Goal: Use online tool/utility

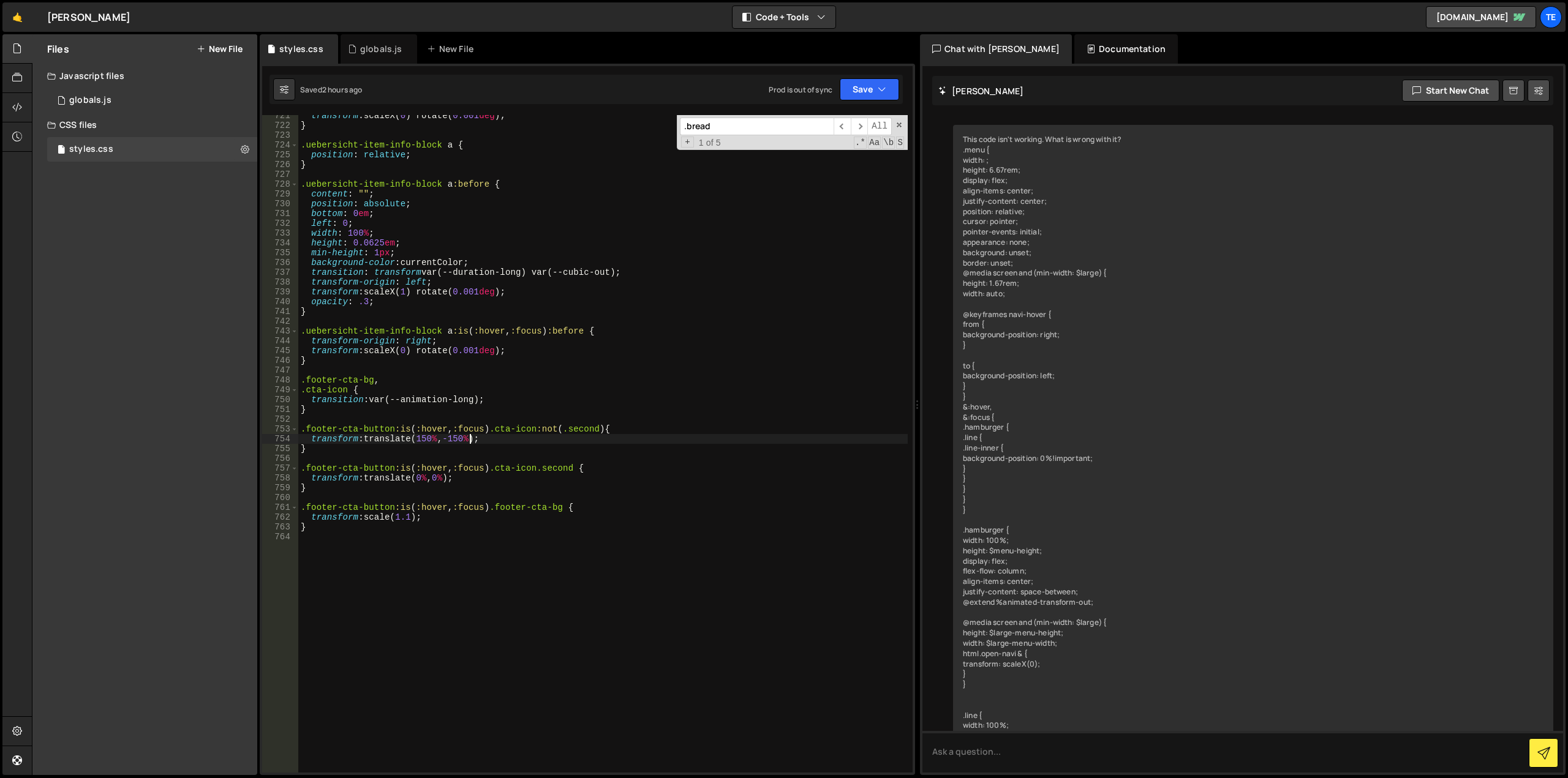
click at [439, 604] on div "transform : scaleX( 0 ) rotate( 0.001 deg ) ; } .uebersicht-item-info-block a {…" at bounding box center [602, 450] width 609 height 678
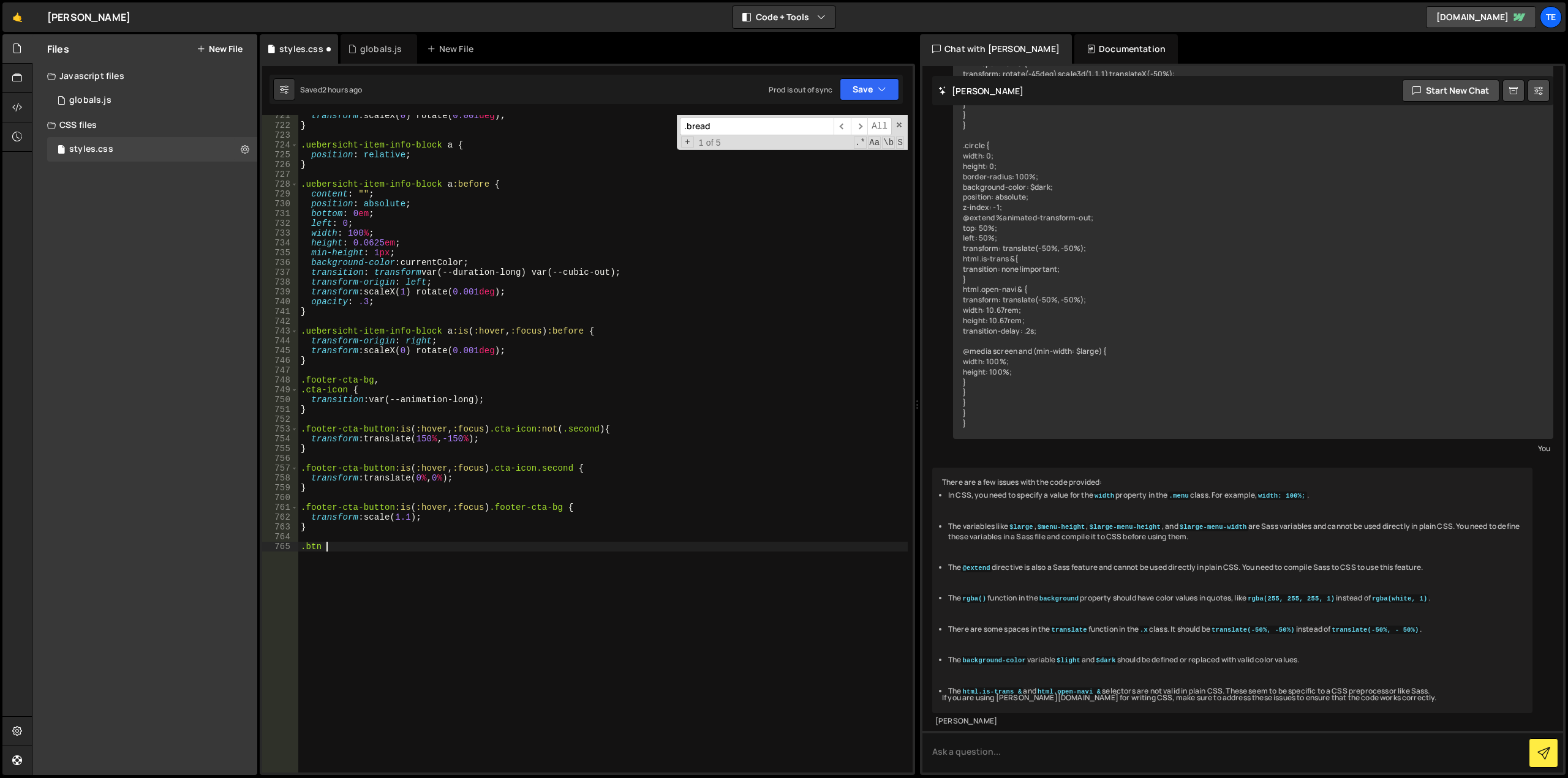
type textarea ".btn {"
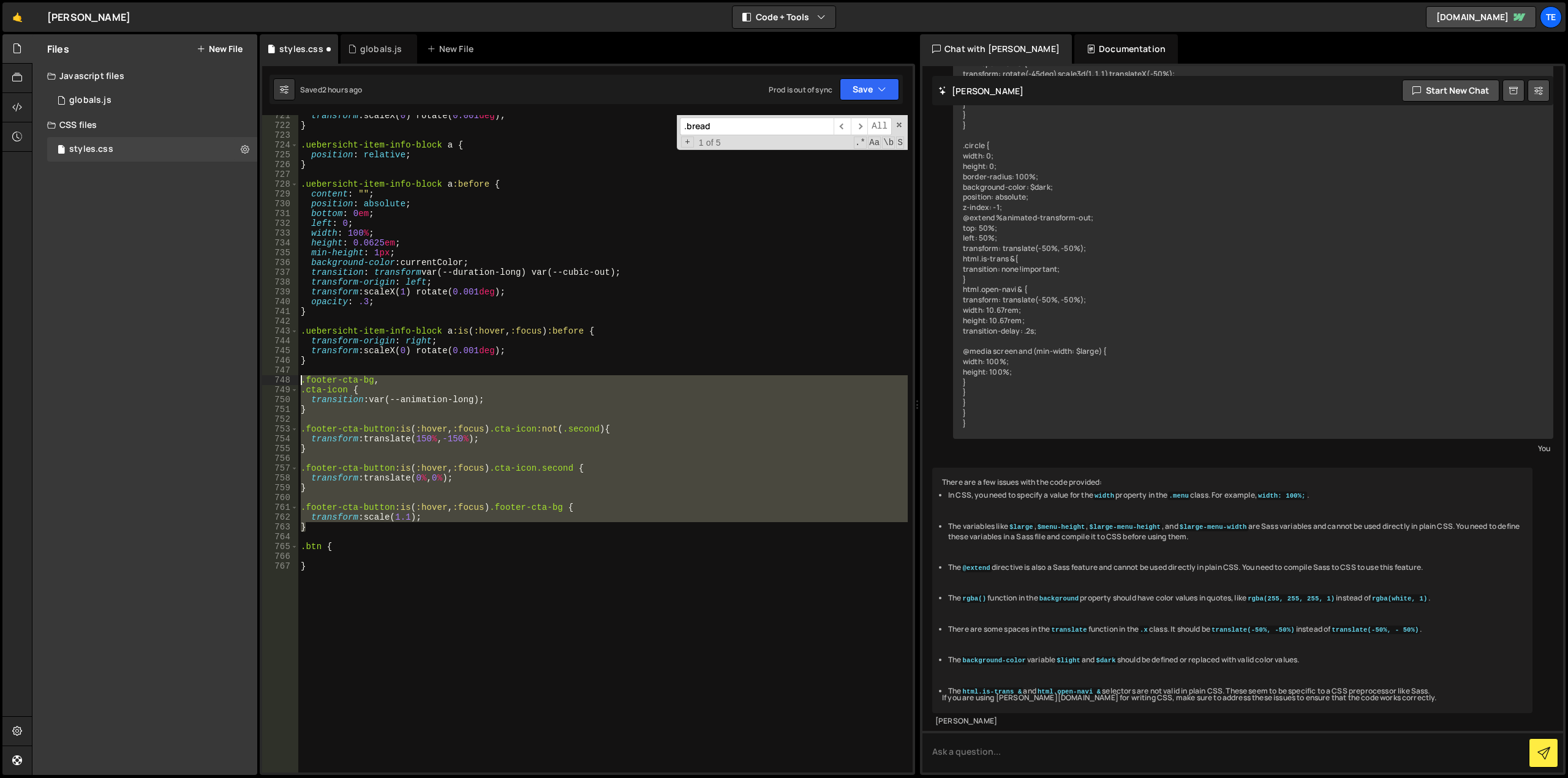
drag, startPoint x: 319, startPoint y: 532, endPoint x: 268, endPoint y: 377, distance: 163.2
click at [268, 377] on div "721 722 723 724 725 726 727 728 729 730 731 732 733 734 735 736 737 738 739 740…" at bounding box center [587, 443] width 650 height 658
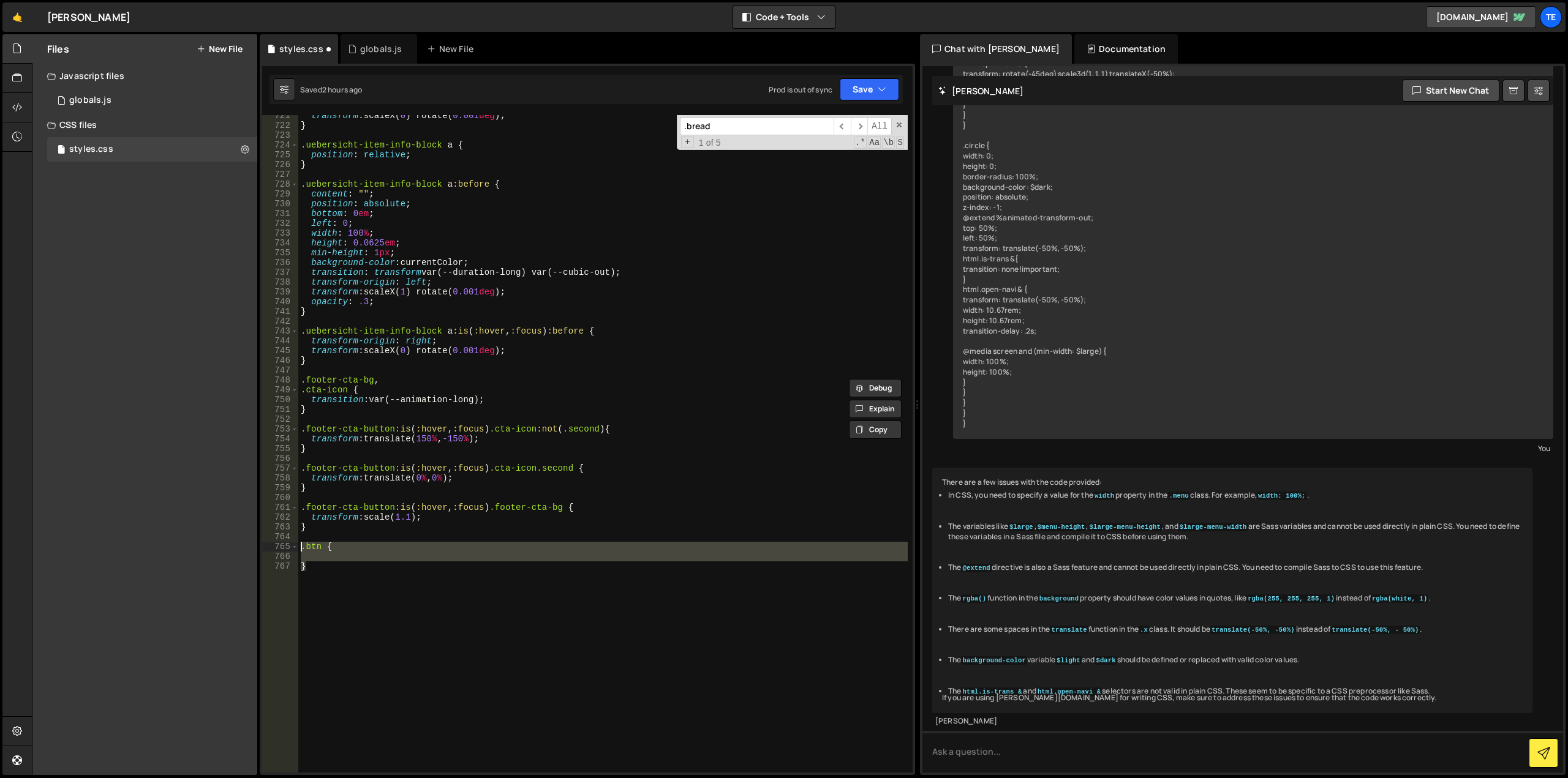
drag, startPoint x: 306, startPoint y: 589, endPoint x: 264, endPoint y: 547, distance: 59.4
click at [264, 547] on div ".footer-cta-bg, .cta-icon { 721 722 723 724 725 726 727 728 729 730 731 732 733…" at bounding box center [587, 443] width 650 height 658
paste textarea "}"
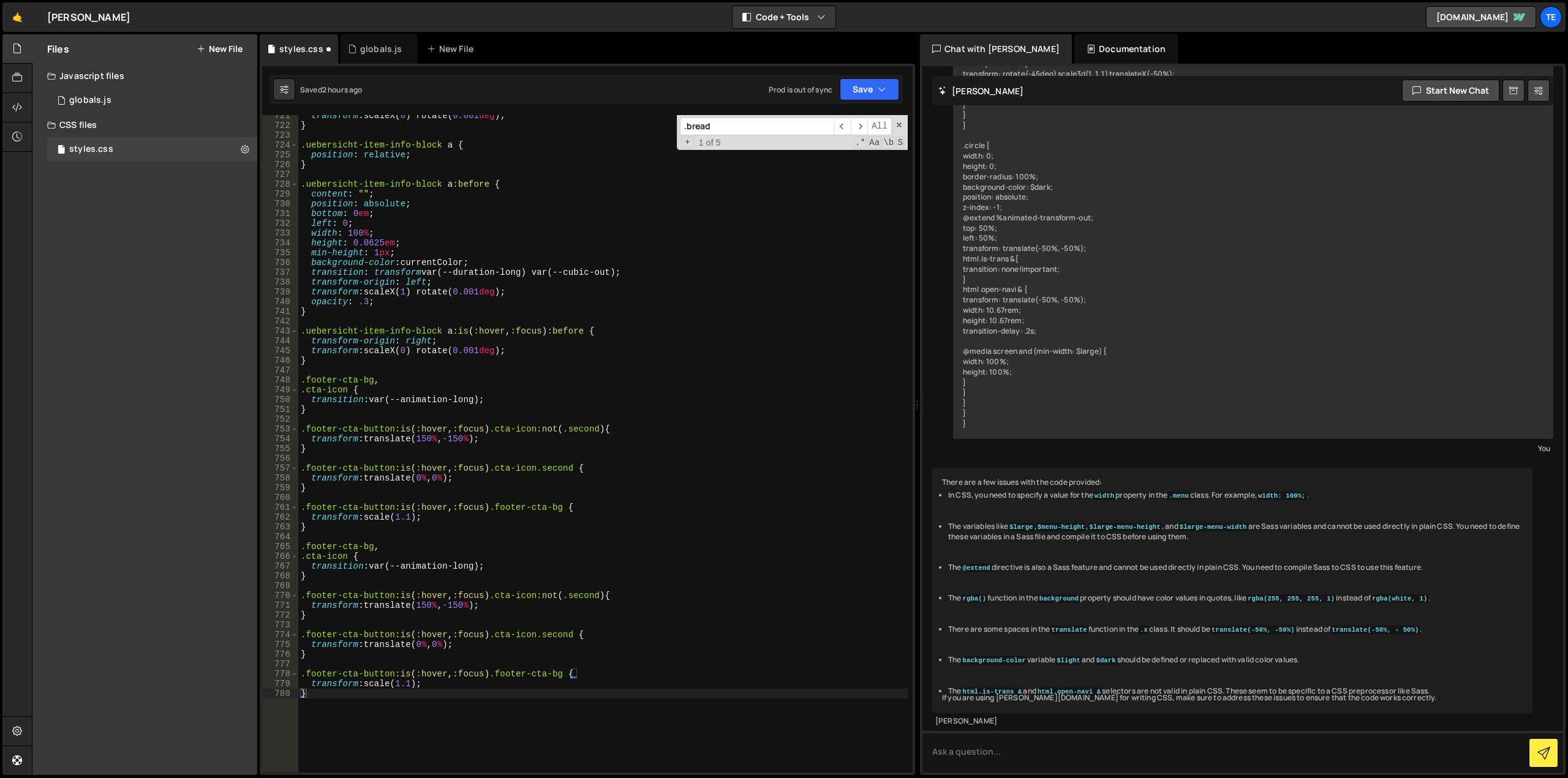
click at [340, 555] on div "transform : scaleX( 0 ) rotate( 0.001 deg ) ; } .uebersicht-item-info-block a {…" at bounding box center [602, 450] width 609 height 678
drag, startPoint x: 340, startPoint y: 555, endPoint x: 316, endPoint y: 546, distance: 25.6
click at [316, 546] on div "transform : scaleX( 0 ) rotate( 0.001 deg ) ; } .uebersicht-item-info-block a {…" at bounding box center [602, 450] width 609 height 678
paste textarea "btn-bg"
type textarea ".btn-icon {"
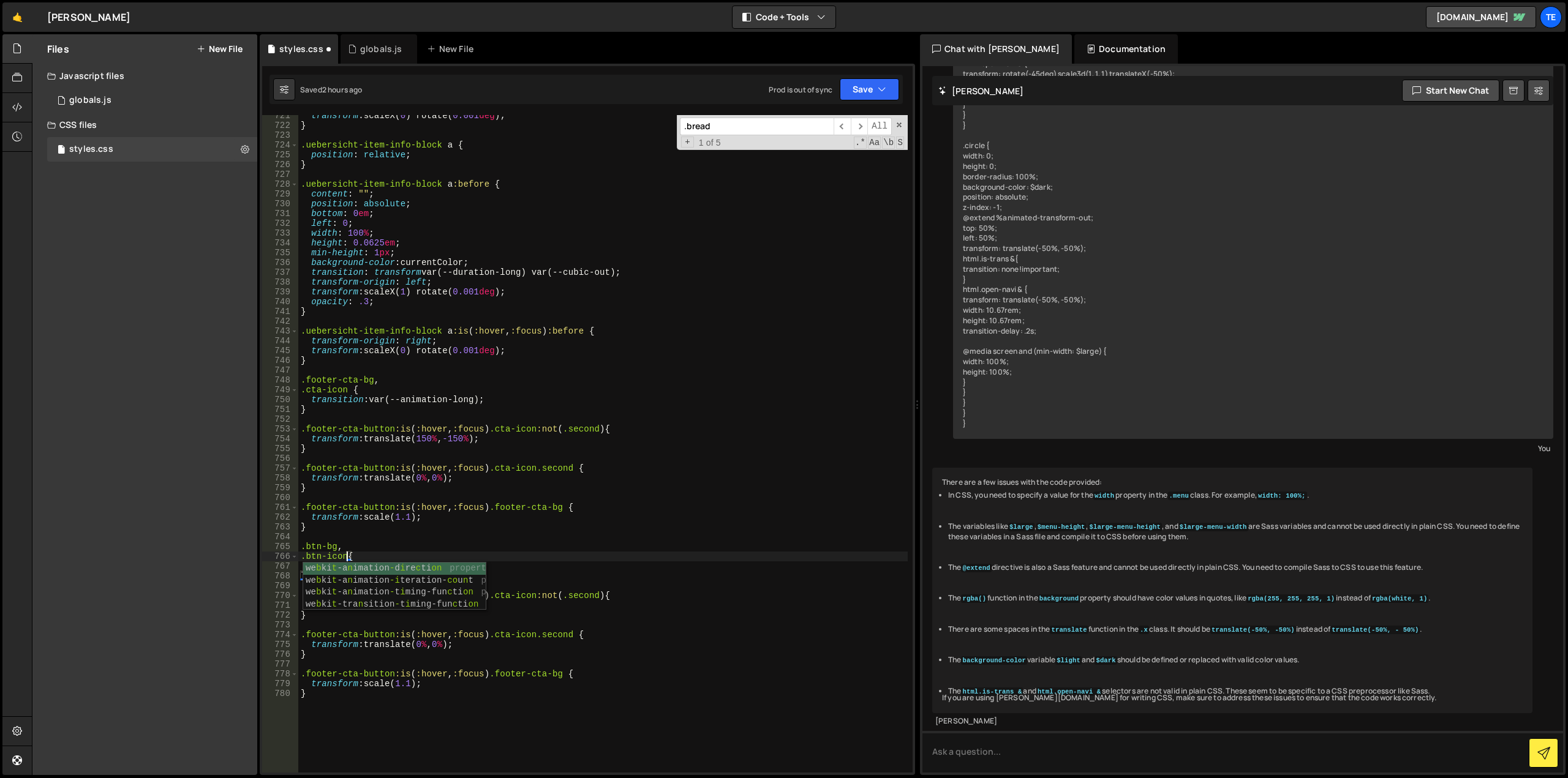
scroll to position [0, 3]
click at [381, 590] on div "transform : scaleX( 0 ) rotate( 0.001 deg ) ; } .uebersicht-item-info-block a {…" at bounding box center [602, 450] width 609 height 678
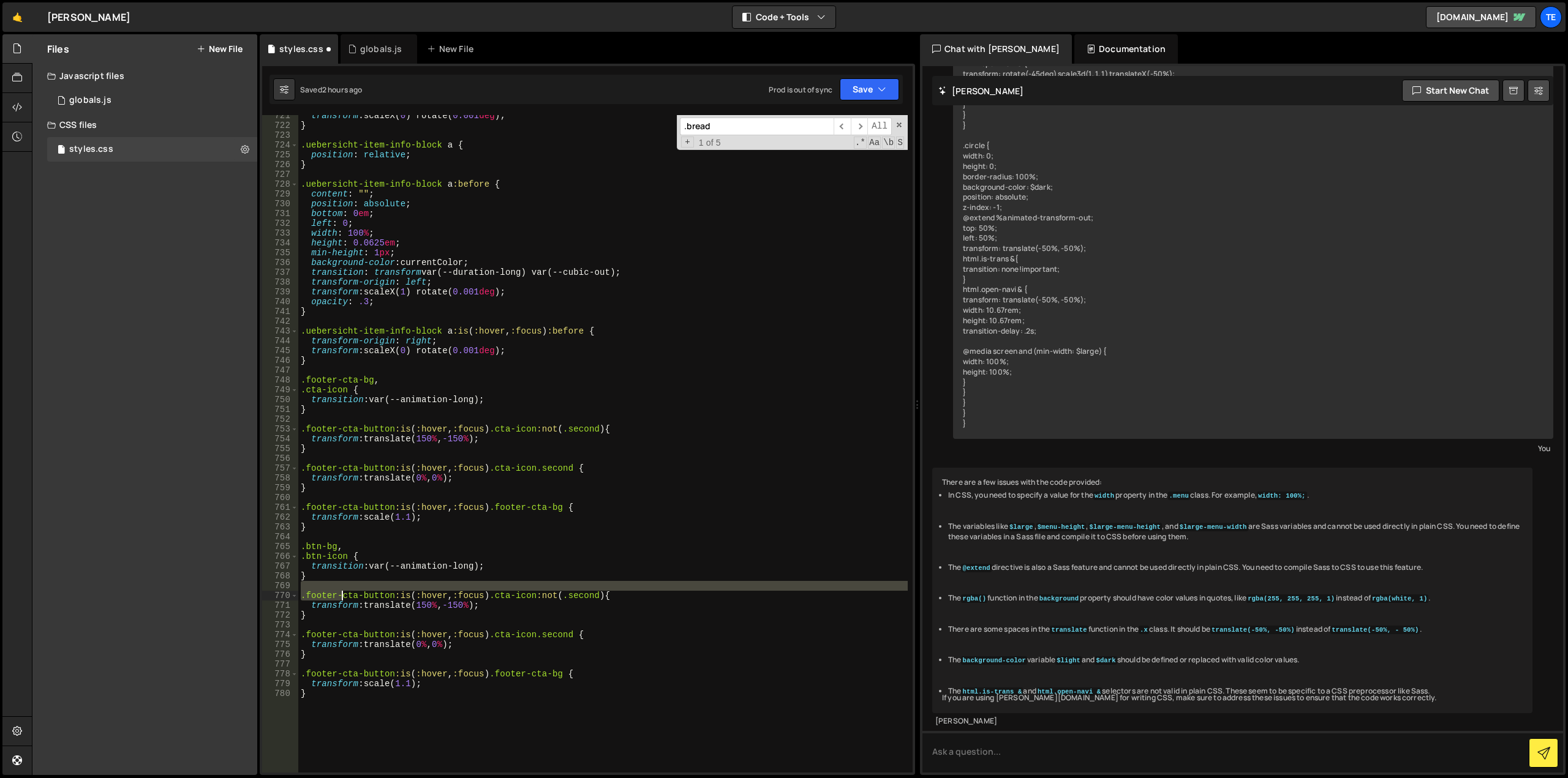
drag, startPoint x: 381, startPoint y: 590, endPoint x: 341, endPoint y: 591, distance: 40.0
click at [341, 591] on div "transform : scaleX( 0 ) rotate( 0.001 deg ) ; } .uebersicht-item-info-block a {…" at bounding box center [602, 450] width 609 height 678
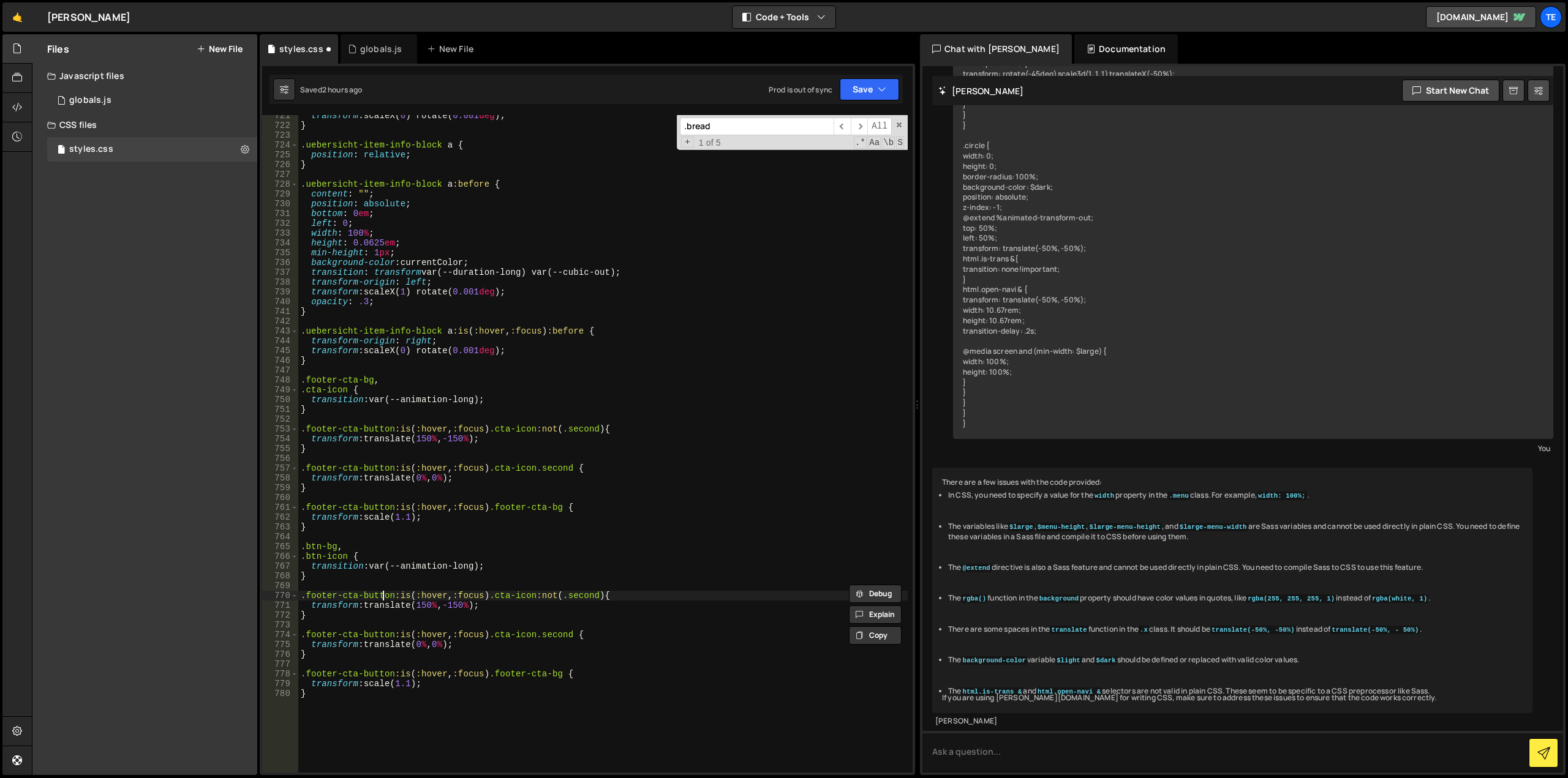
click at [383, 597] on div "transform : scaleX( 0 ) rotate( 0.001 deg ) ; } .uebersicht-item-info-block a {…" at bounding box center [602, 450] width 609 height 678
drag, startPoint x: 383, startPoint y: 597, endPoint x: 320, endPoint y: 597, distance: 63.0
click at [320, 597] on div "transform : scaleX( 0 ) rotate( 0.001 deg ) ; } .uebersicht-item-info-block a {…" at bounding box center [602, 450] width 609 height 678
click at [366, 554] on div "transform : scaleX( 0 ) rotate( 0.001 deg ) ; } .uebersicht-item-info-block a {…" at bounding box center [602, 450] width 609 height 678
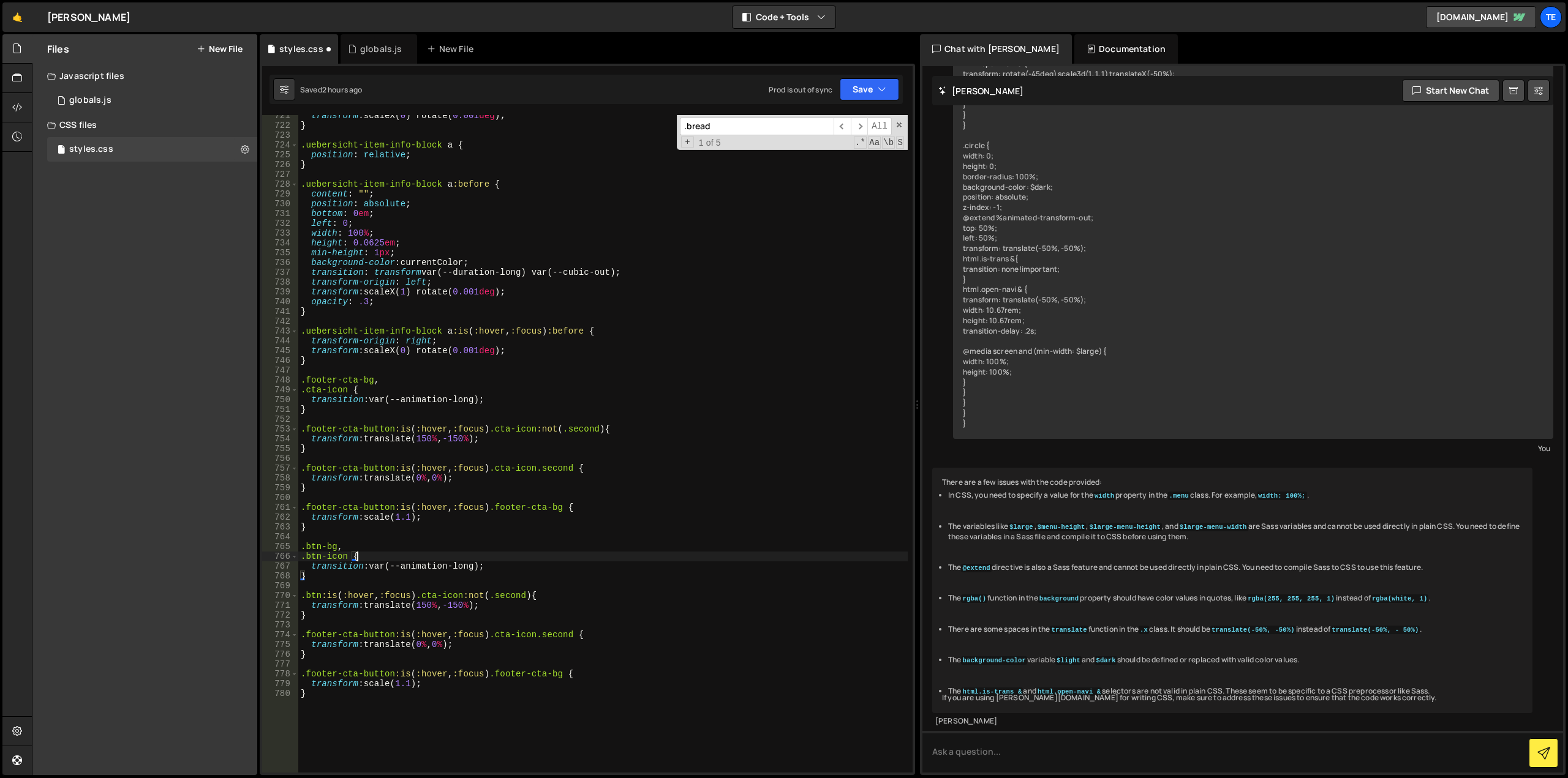
click at [375, 635] on div "transform : scaleX( 0 ) rotate( 0.001 deg ) ; } .uebersicht-item-info-block a {…" at bounding box center [602, 450] width 609 height 678
drag, startPoint x: 375, startPoint y: 635, endPoint x: 327, endPoint y: 638, distance: 48.1
click at [327, 638] on div "transform : scaleX( 0 ) rotate( 0.001 deg ) ; } .uebersicht-item-info-block a {…" at bounding box center [602, 450] width 609 height 678
paste textarea "bt"
click at [373, 678] on div "transform : scaleX( 0 ) rotate( 0.001 deg ) ; } .uebersicht-item-info-block a {…" at bounding box center [602, 450] width 609 height 678
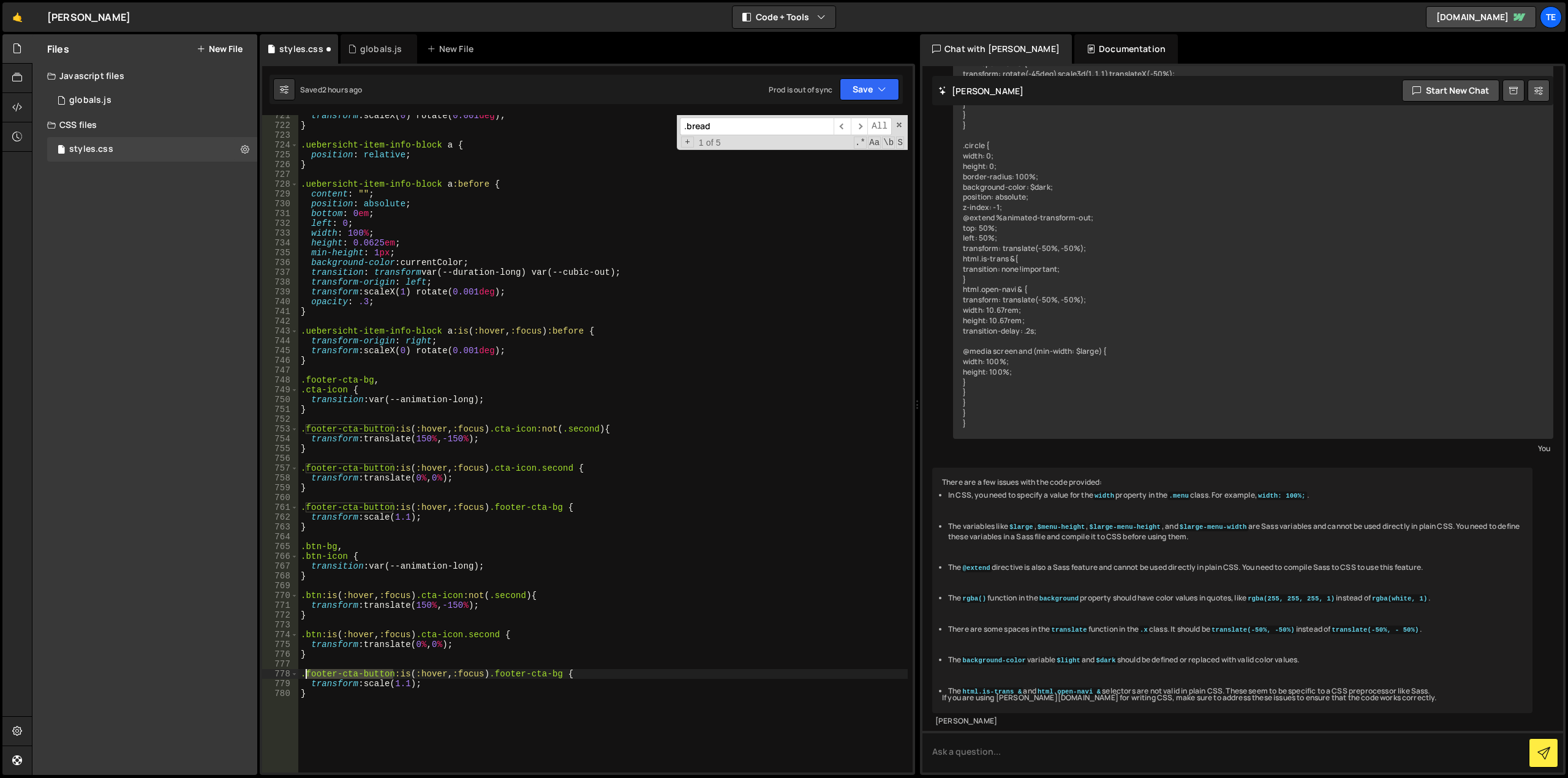
drag, startPoint x: 373, startPoint y: 678, endPoint x: 322, endPoint y: 675, distance: 51.1
click at [322, 675] on div "transform : scaleX( 0 ) rotate( 0.001 deg ) ; } .uebersicht-item-info-block a {…" at bounding box center [602, 450] width 609 height 678
paste textarea "bt"
click at [436, 596] on div "transform : scaleX( 0 ) rotate( 0.001 deg ) ; } .uebersicht-item-info-block a {…" at bounding box center [602, 450] width 609 height 678
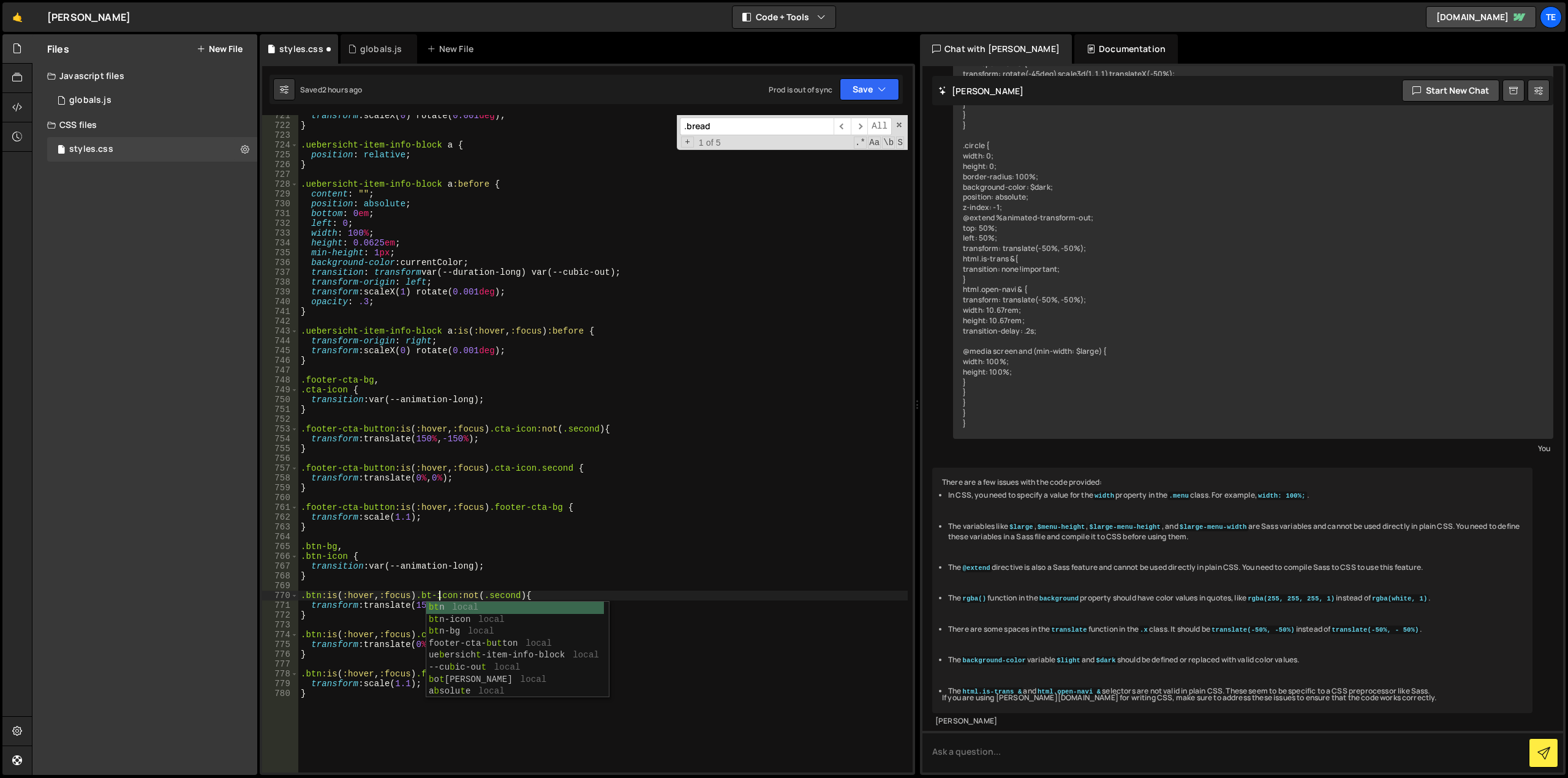
scroll to position [0, 10]
click at [582, 523] on div "transform : scaleX( 0 ) rotate( 0.001 deg ) ; } .uebersicht-item-info-block a {…" at bounding box center [602, 450] width 609 height 678
click at [438, 634] on div "transform : scaleX( 0 ) rotate( 0.001 deg ) ; } .uebersicht-item-info-block a {…" at bounding box center [602, 450] width 609 height 678
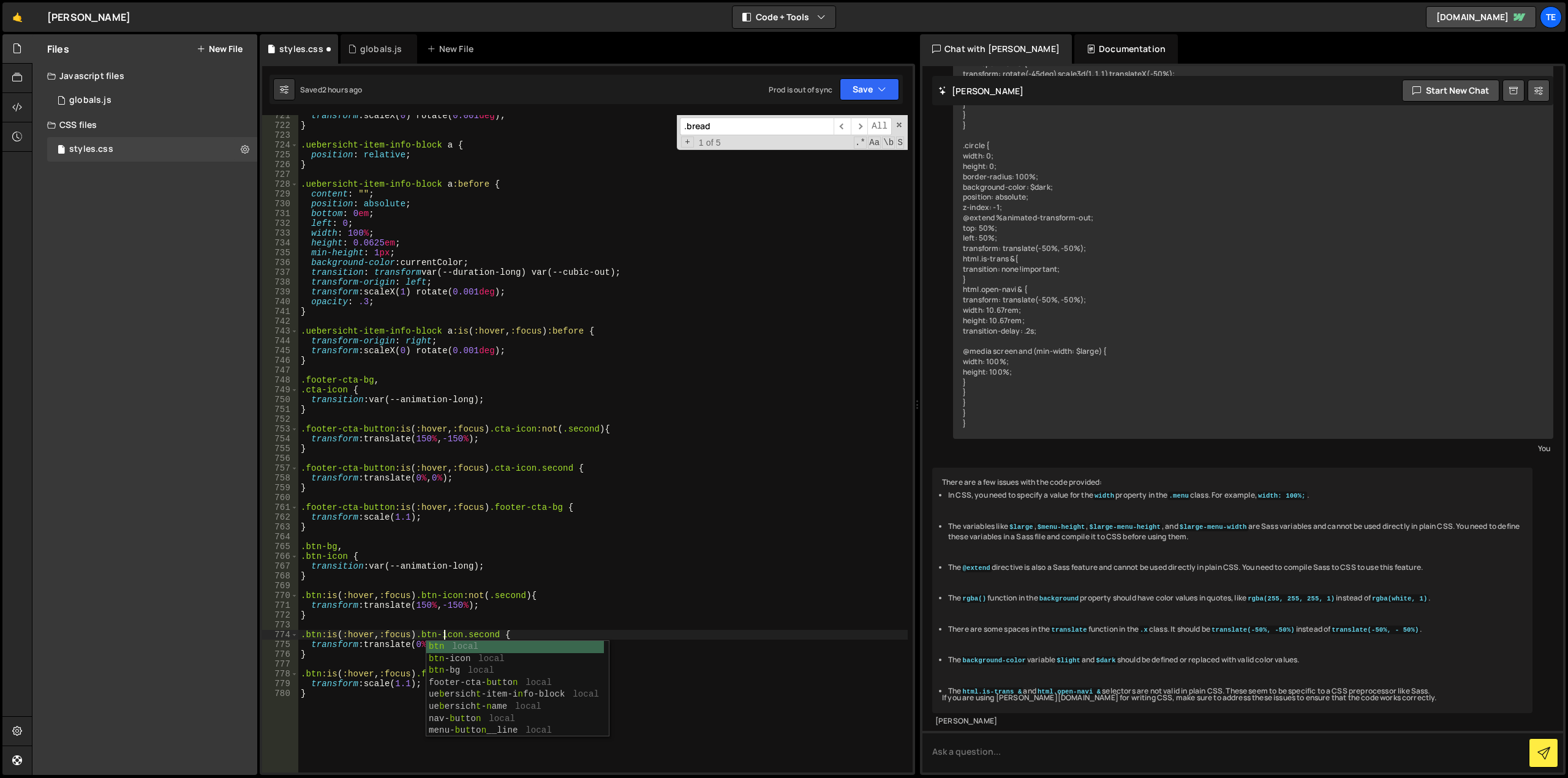
scroll to position [0, 10]
drag, startPoint x: 662, startPoint y: 603, endPoint x: 494, endPoint y: 668, distance: 180.1
click at [661, 603] on div "transform : scaleX( 0 ) rotate( 0.001 deg ) ; } .uebersicht-item-info-block a {…" at bounding box center [602, 450] width 609 height 678
click at [446, 673] on div "transform : scaleX( 0 ) rotate( 0.001 deg ) ; } .uebersicht-item-info-block a {…" at bounding box center [602, 450] width 609 height 678
drag, startPoint x: 446, startPoint y: 673, endPoint x: 490, endPoint y: 675, distance: 44.0
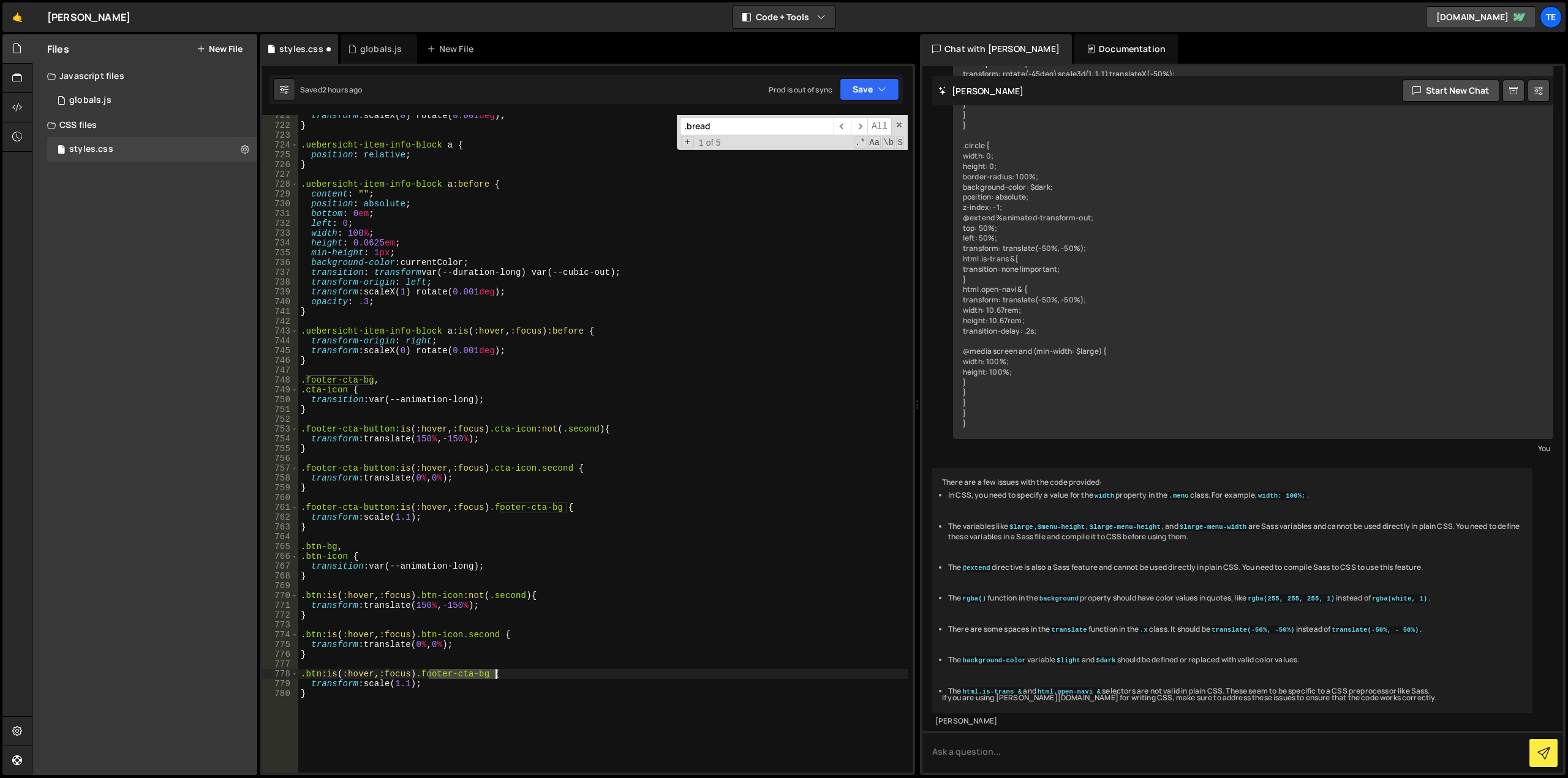
click at [490, 675] on div "transform : scaleX( 0 ) rotate( 0.001 deg ) ; } .uebersicht-item-info-block a {…" at bounding box center [602, 450] width 609 height 678
paste textarea "btn"
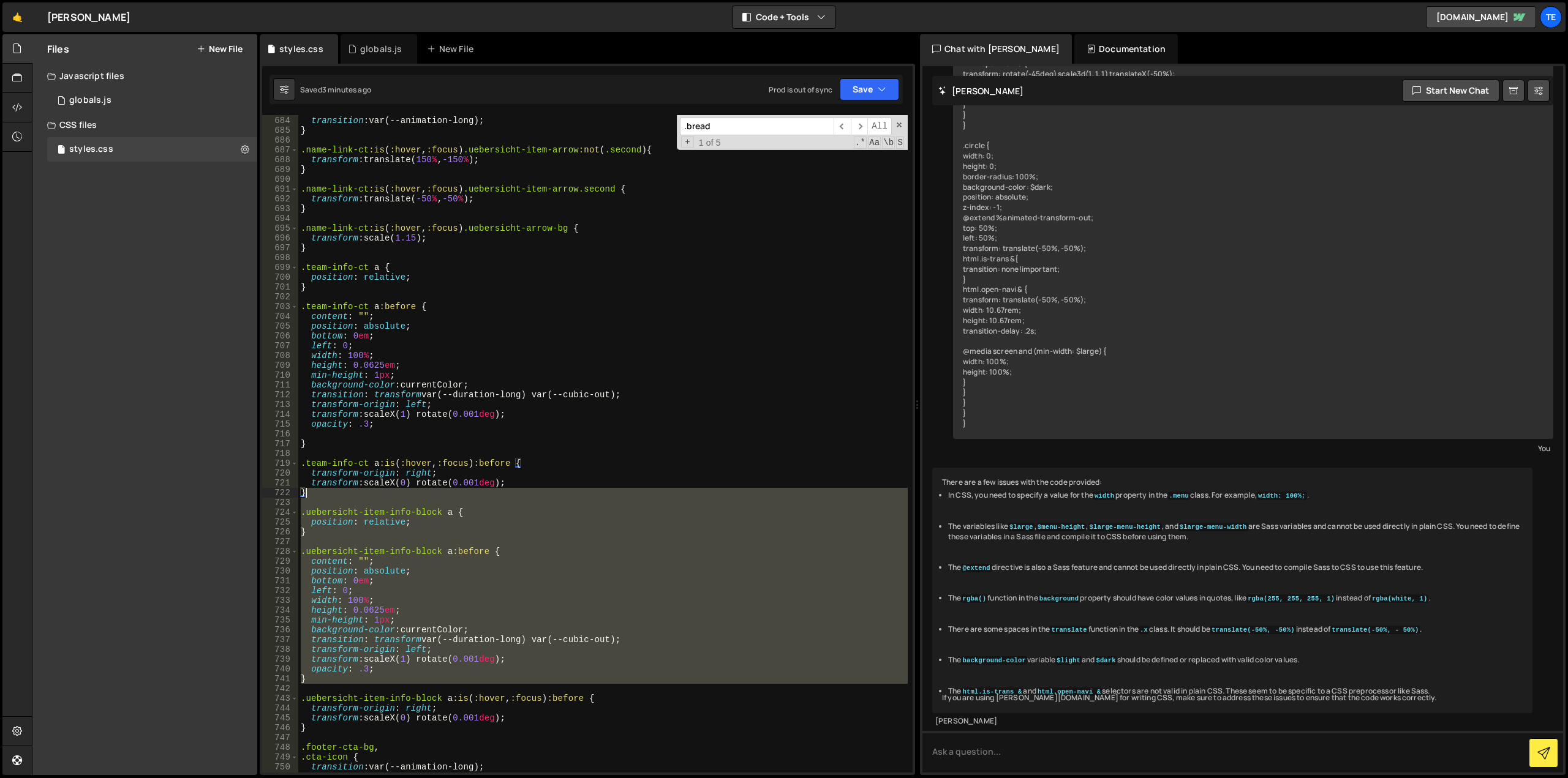
scroll to position [6954, 0]
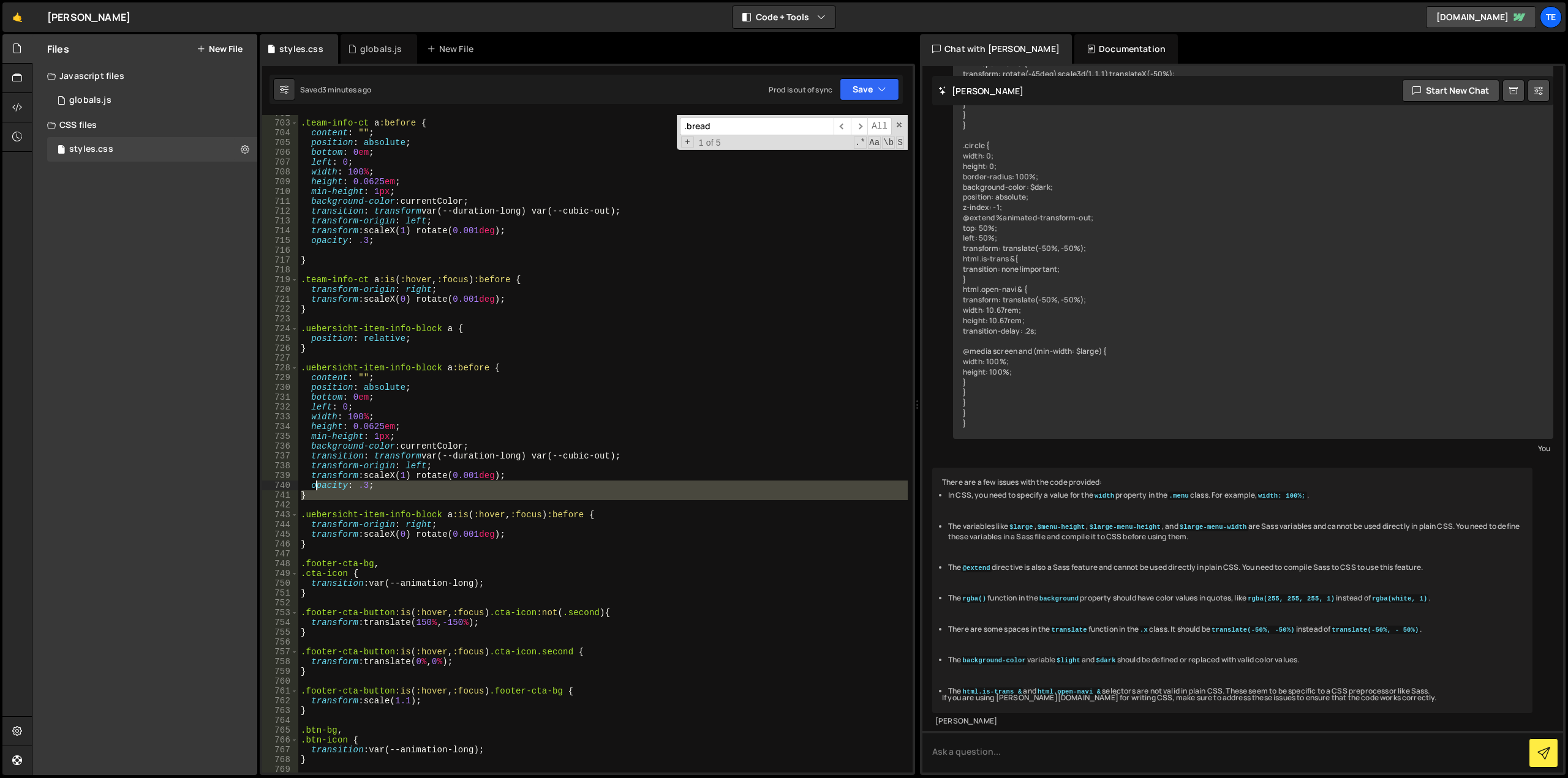
drag, startPoint x: 320, startPoint y: 541, endPoint x: 314, endPoint y: 489, distance: 52.3
click at [314, 489] on div ".team-info-ct a :before { content : " " ; position : absolute ; bottom : 0 em ;…" at bounding box center [602, 447] width 609 height 678
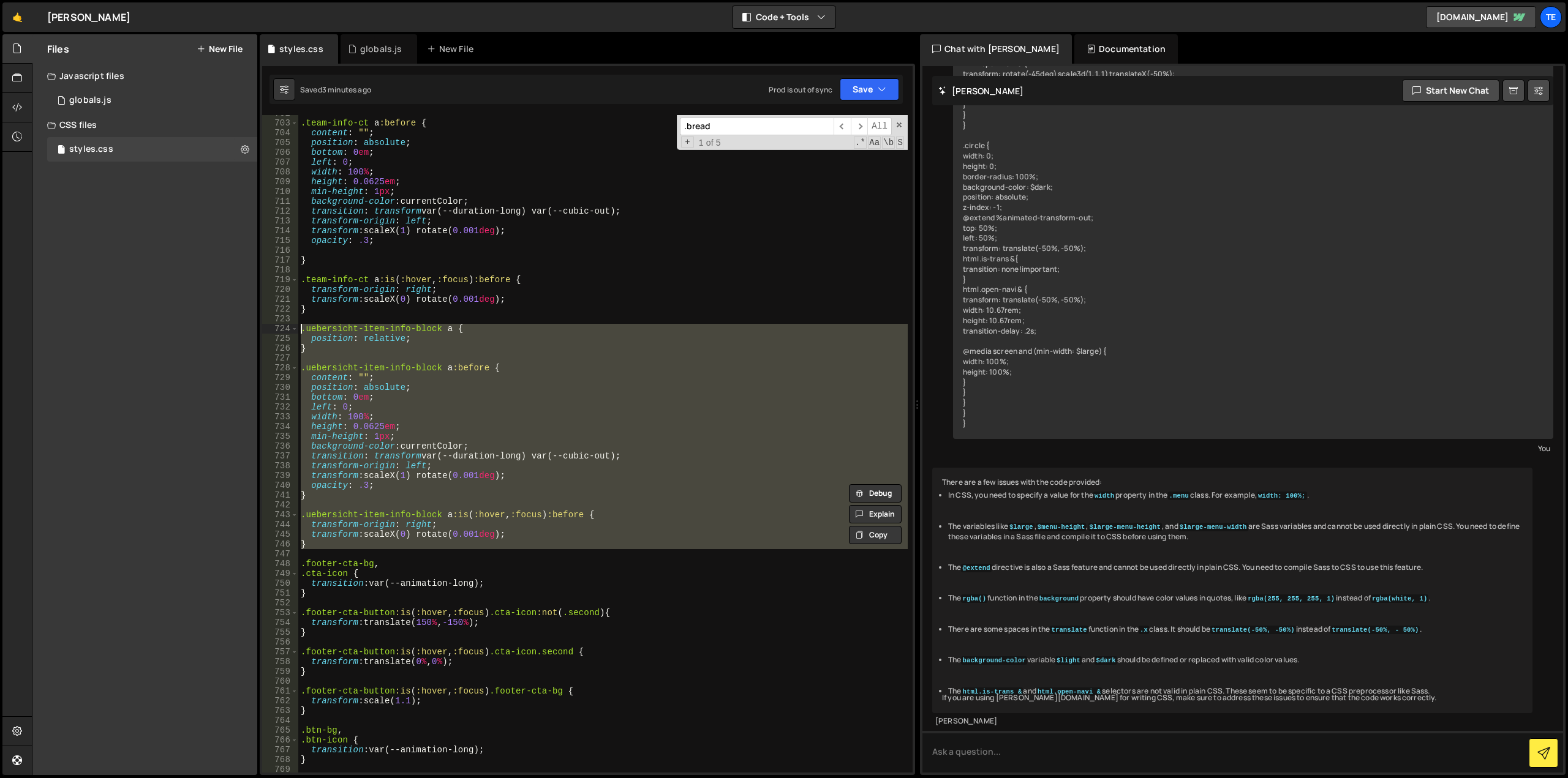
drag, startPoint x: 314, startPoint y: 552, endPoint x: 286, endPoint y: 327, distance: 226.7
click at [286, 327] on div "opacity: .3; } 702 703 704 705 706 707 708 709 710 711 712 713 714 715 716 717 …" at bounding box center [587, 443] width 650 height 658
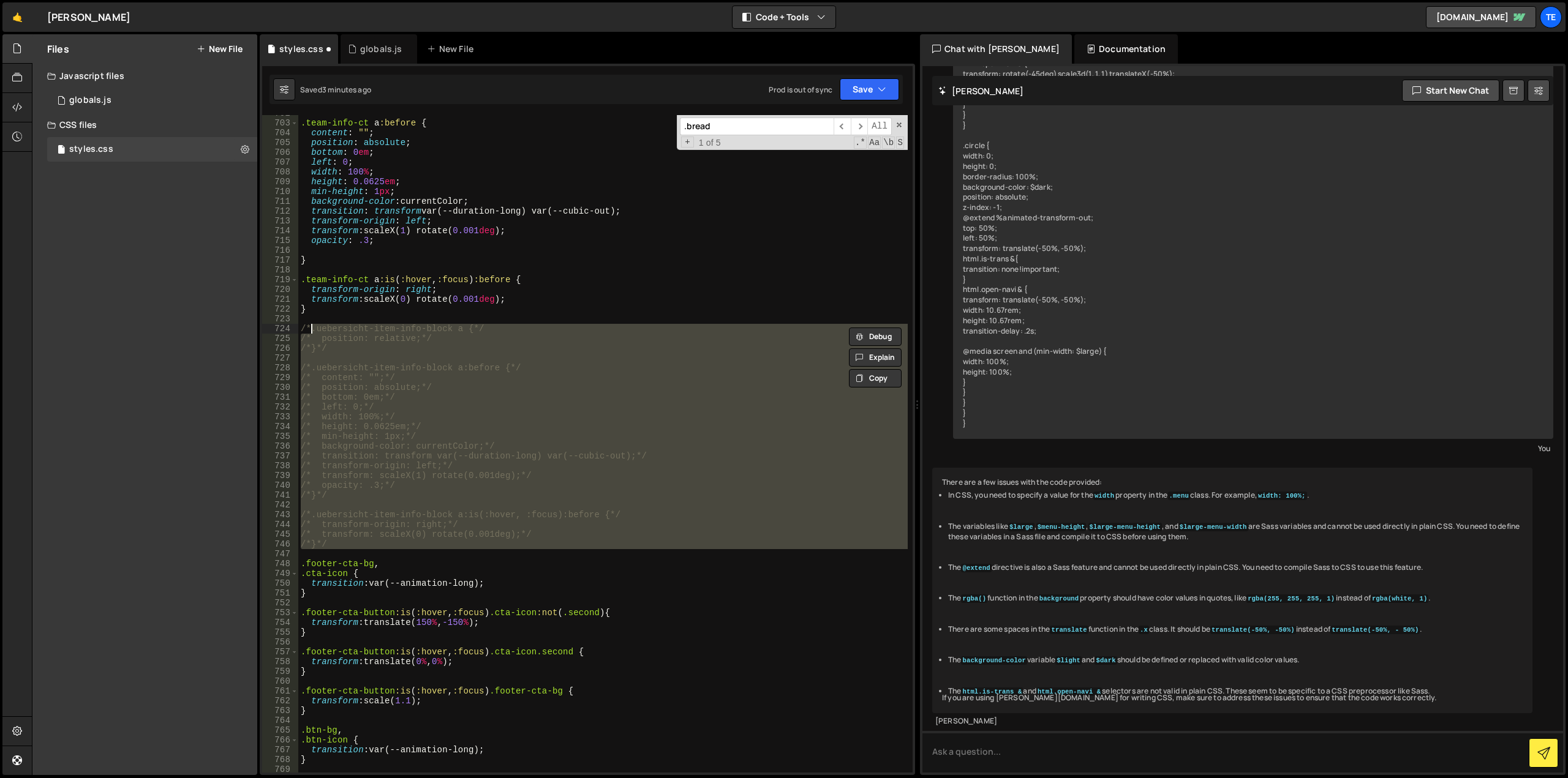
scroll to position [6661, 0]
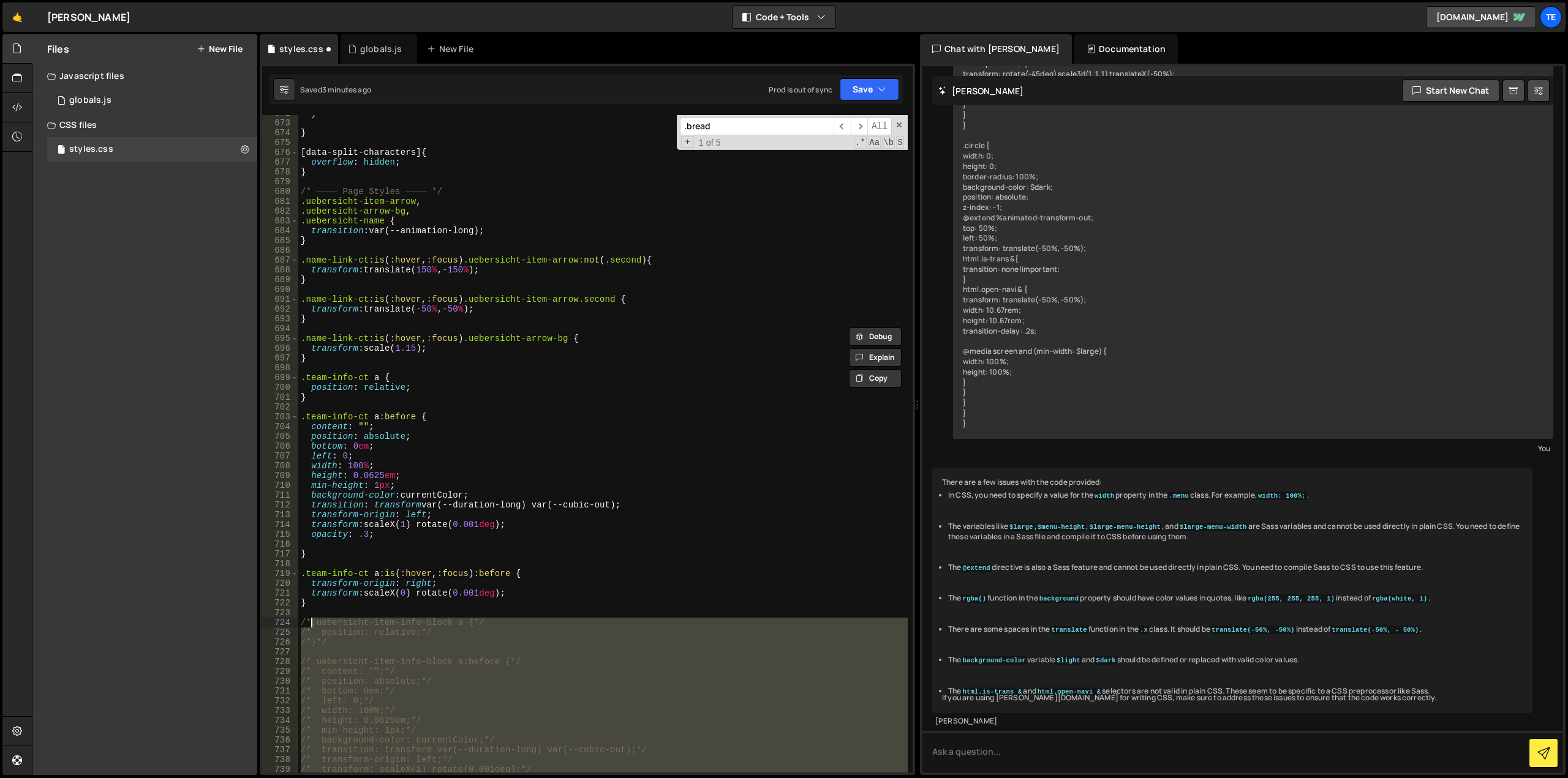
click at [360, 379] on div "} } [ data-split-characters ] { overflow : hidden ; } /* ———— Page Styles ———— …" at bounding box center [602, 447] width 609 height 678
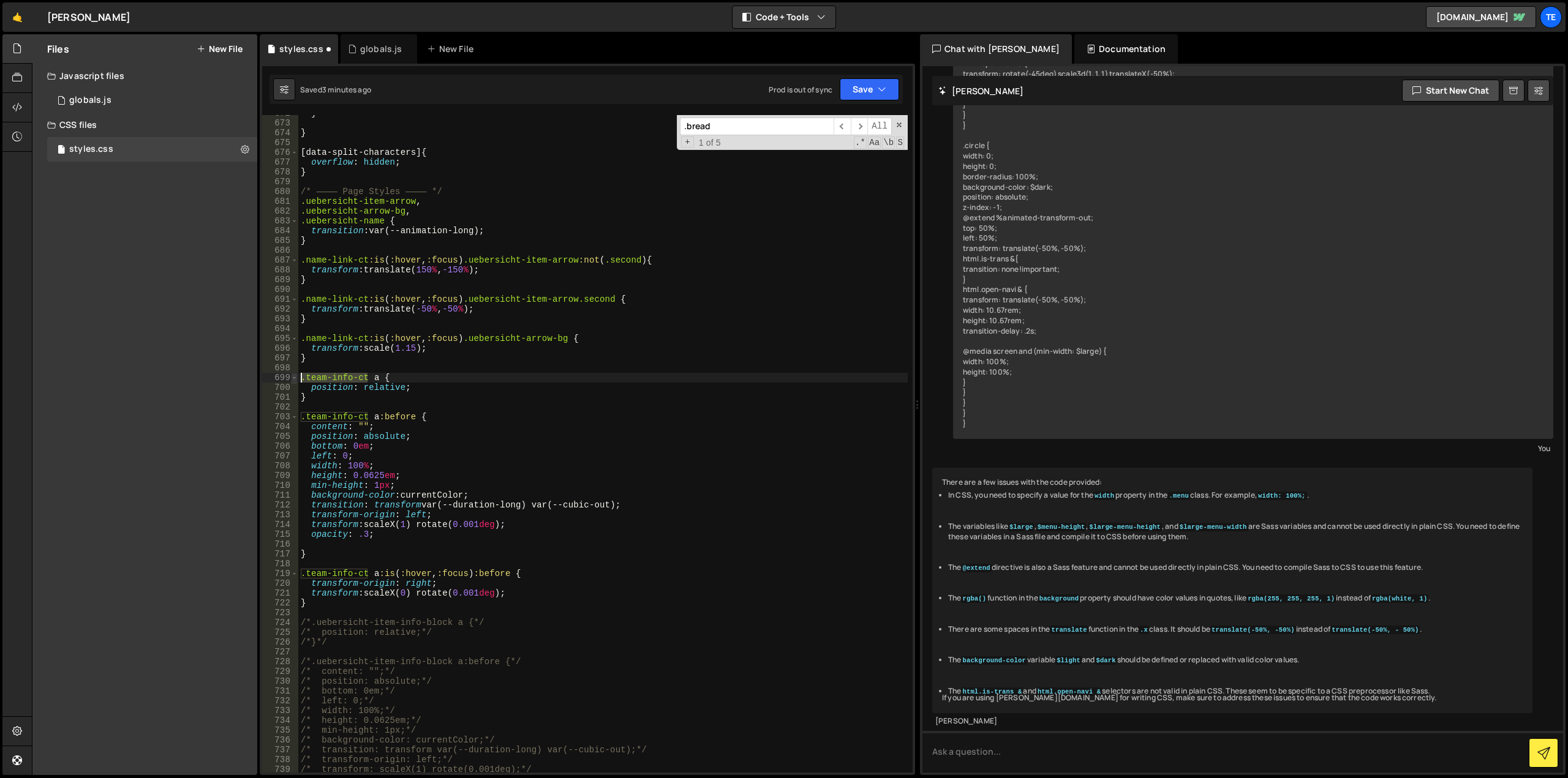
drag, startPoint x: 360, startPoint y: 379, endPoint x: 294, endPoint y: 382, distance: 66.1
click at [294, 382] on div ".team-info-ct a { 672 673 674 675 676 677 678 679 680 681 682 683 684 685 686 6…" at bounding box center [587, 443] width 650 height 658
type textarea "}"
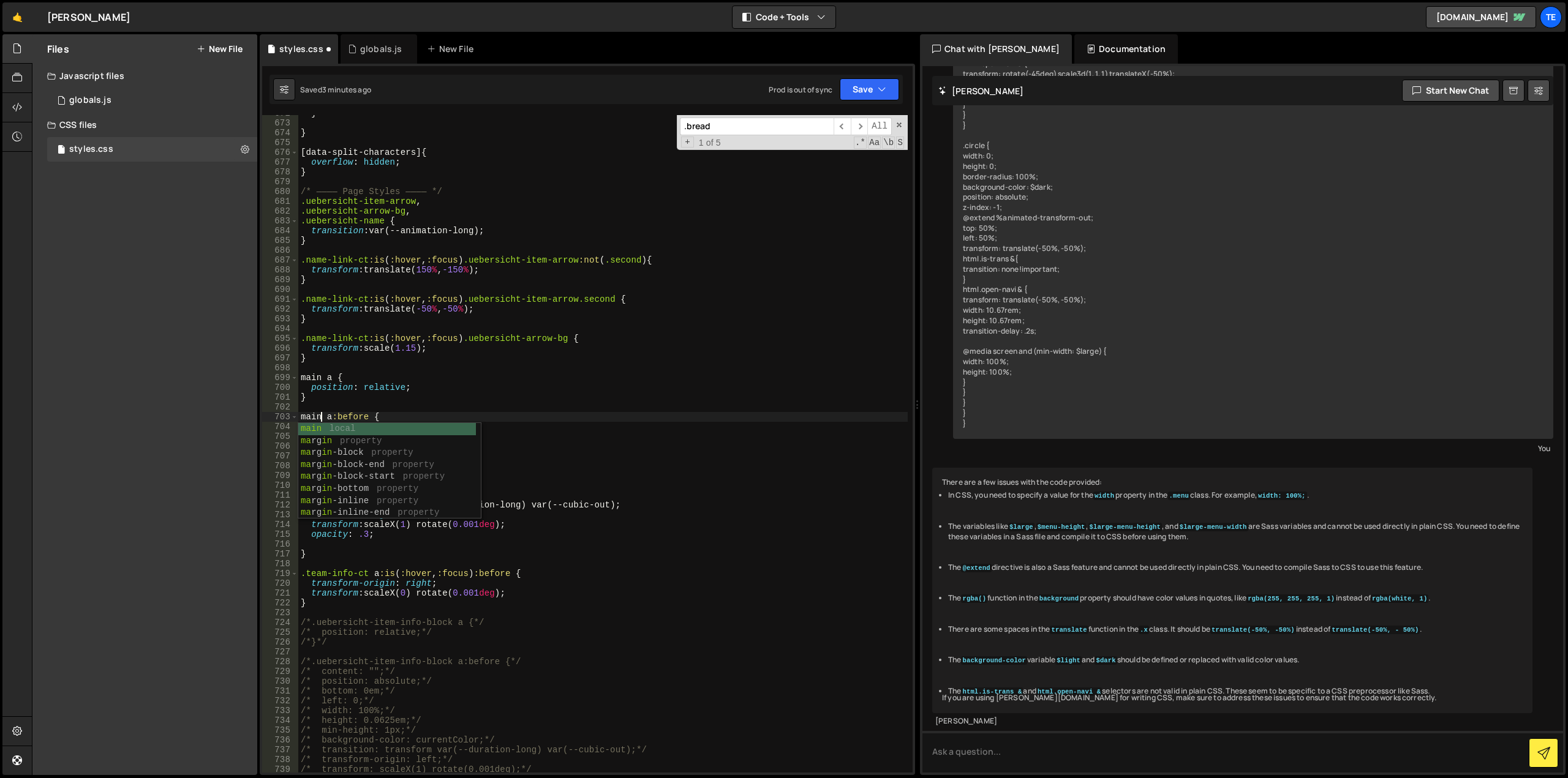
click at [401, 385] on div "} } [ data-split-characters ] { overflow : hidden ; } /* ———— Page Styles ———— …" at bounding box center [602, 447] width 609 height 678
click at [362, 571] on div "} } [ data-split-characters ] { overflow : hidden ; } /* ———— Page Styles ———— …" at bounding box center [602, 447] width 609 height 678
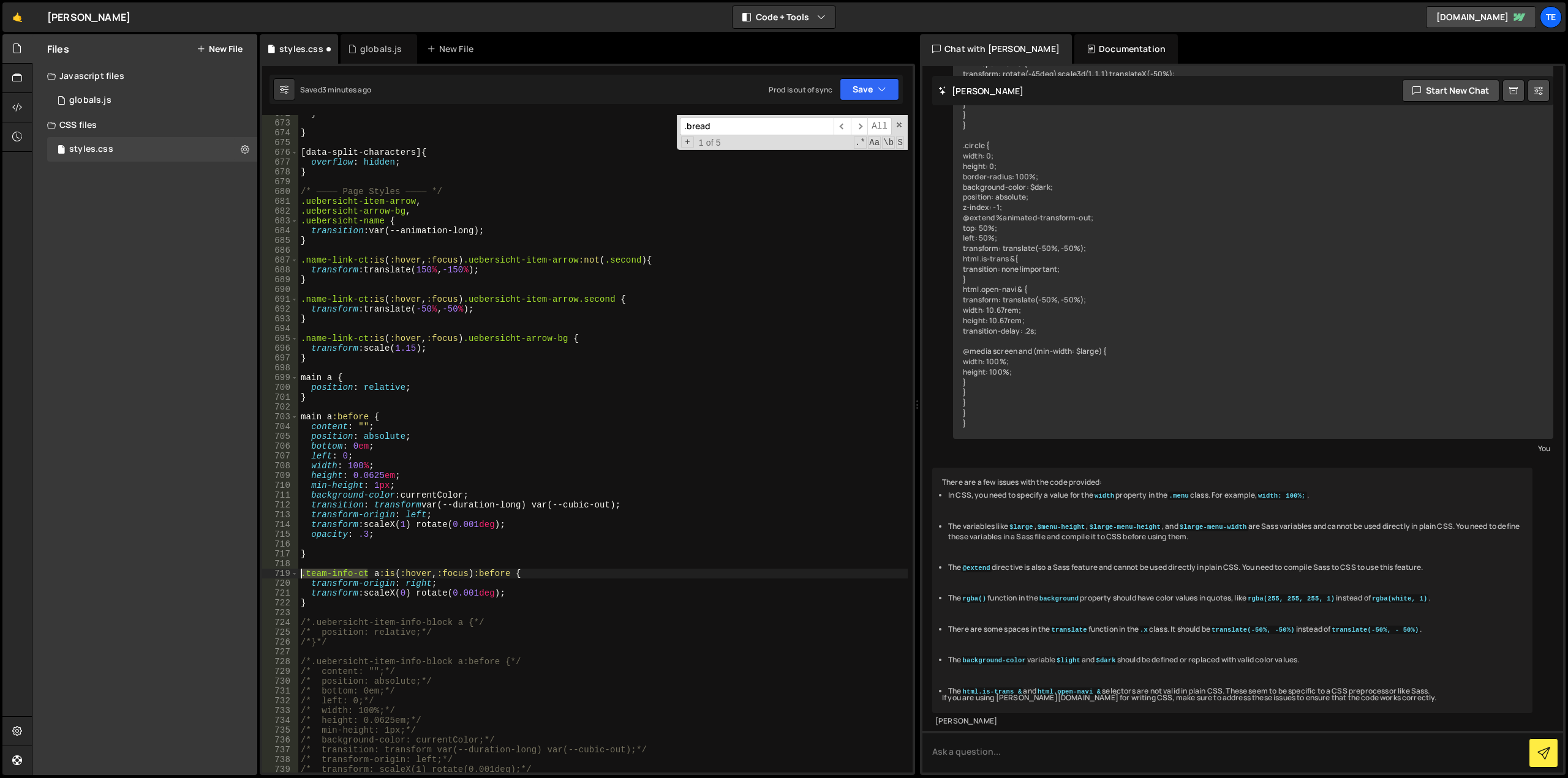
drag, startPoint x: 362, startPoint y: 571, endPoint x: 298, endPoint y: 572, distance: 64.0
click at [298, 572] on div "} } [ data-split-characters ] { overflow : hidden ; } /* ———— Page Styles ———— …" at bounding box center [602, 447] width 609 height 678
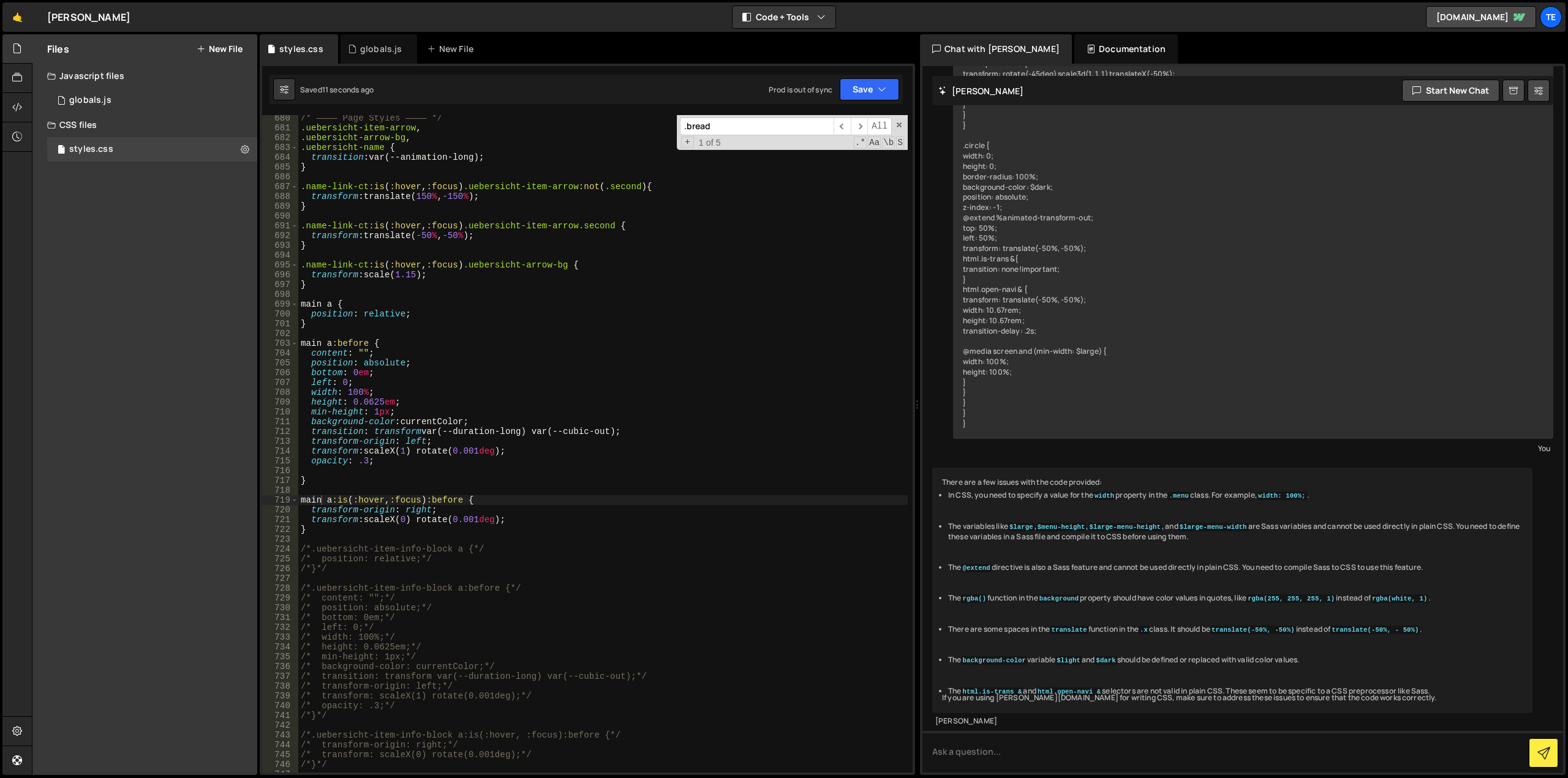
scroll to position [6844, 0]
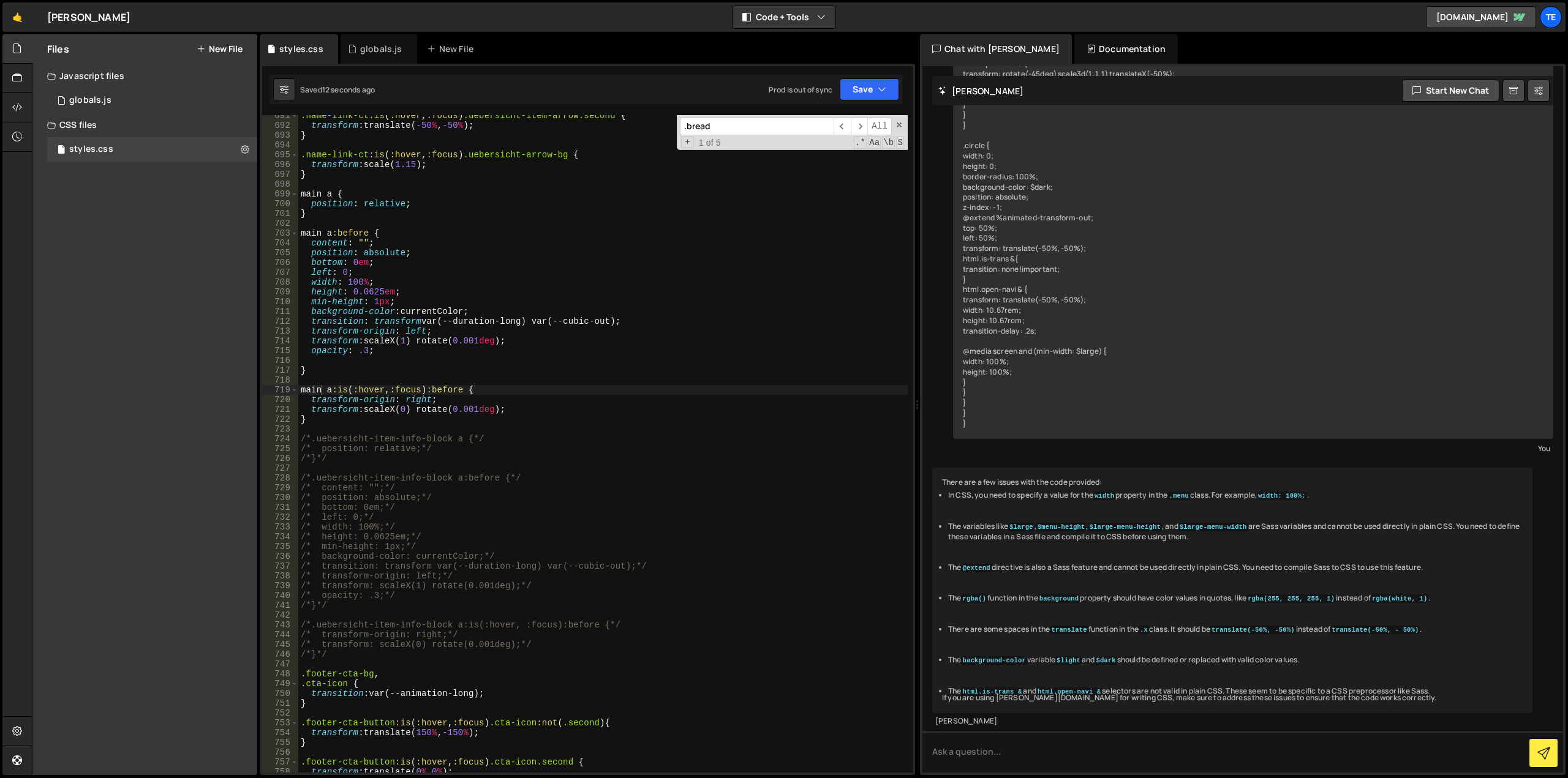
click at [311, 418] on div ".name-link-ct :is ( :hover , :focus ) .uebersicht-item-arrow.second { transform…" at bounding box center [602, 450] width 609 height 678
type textarea "}"
drag, startPoint x: 361, startPoint y: 428, endPoint x: 399, endPoint y: 438, distance: 39.3
click at [361, 428] on div ".name-link-ct :is ( :hover , :focus ) .uebersicht-item-arrow.second { transform…" at bounding box center [602, 450] width 609 height 678
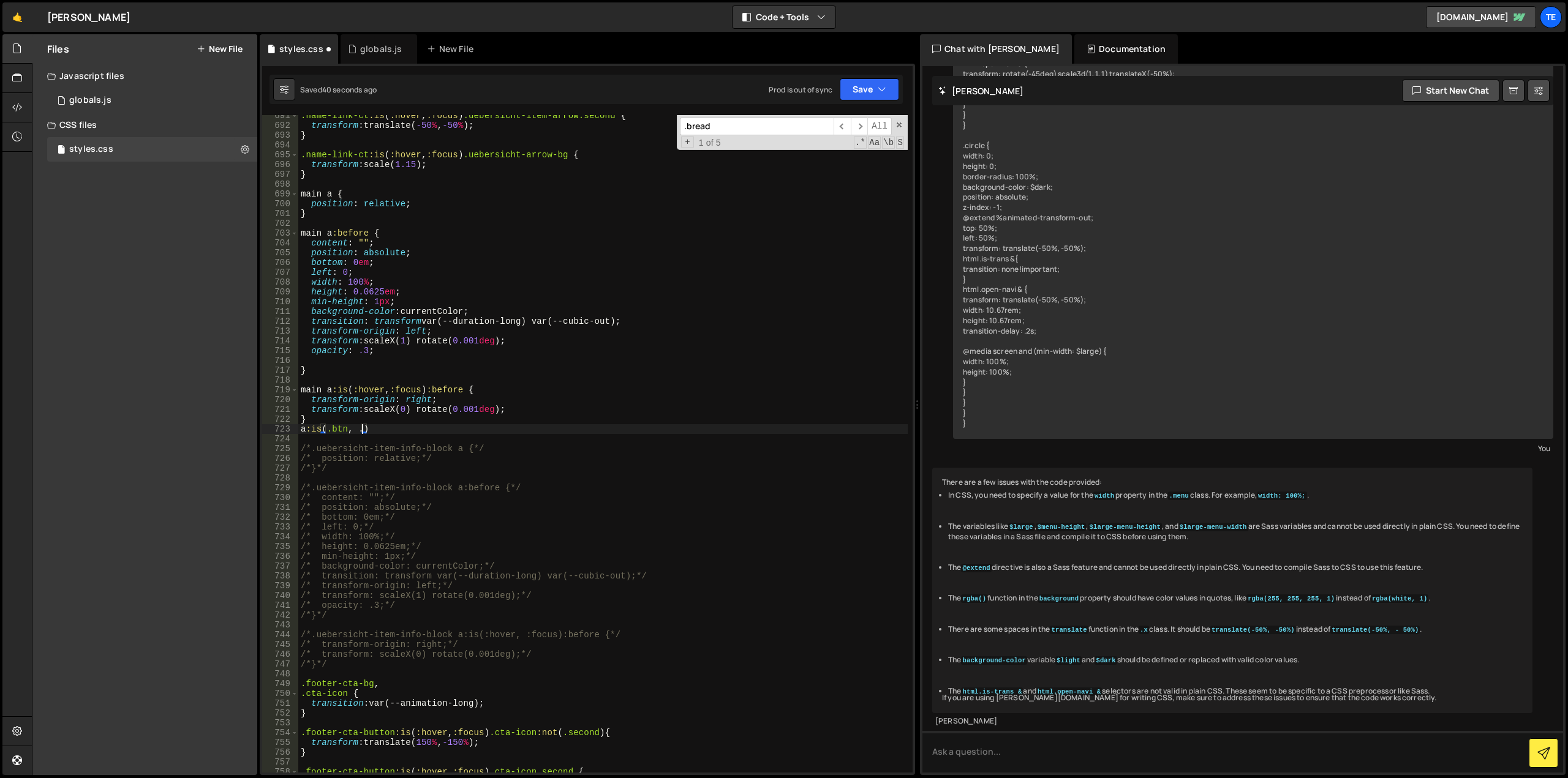
paste textarea "name-link-ct"
click at [461, 425] on div ".name-link-ct :is ( :hover , :focus ) .uebersicht-item-arrow.second { transform…" at bounding box center [602, 450] width 609 height 678
type textarea "a:is(.btn, .name-link-ct) {"
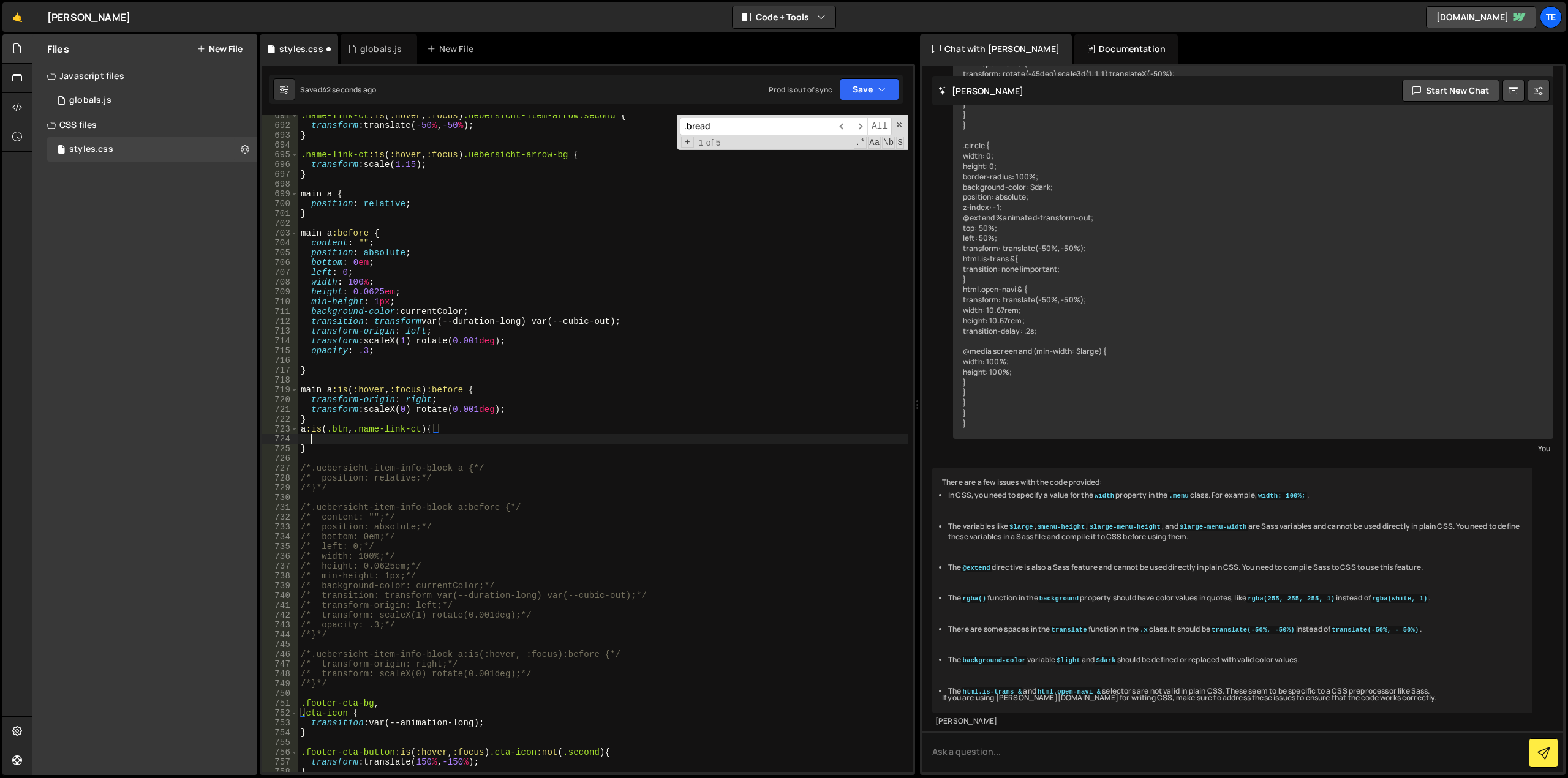
scroll to position [0, 0]
type textarea "a:is(.btn, .name-link-ct):before {"
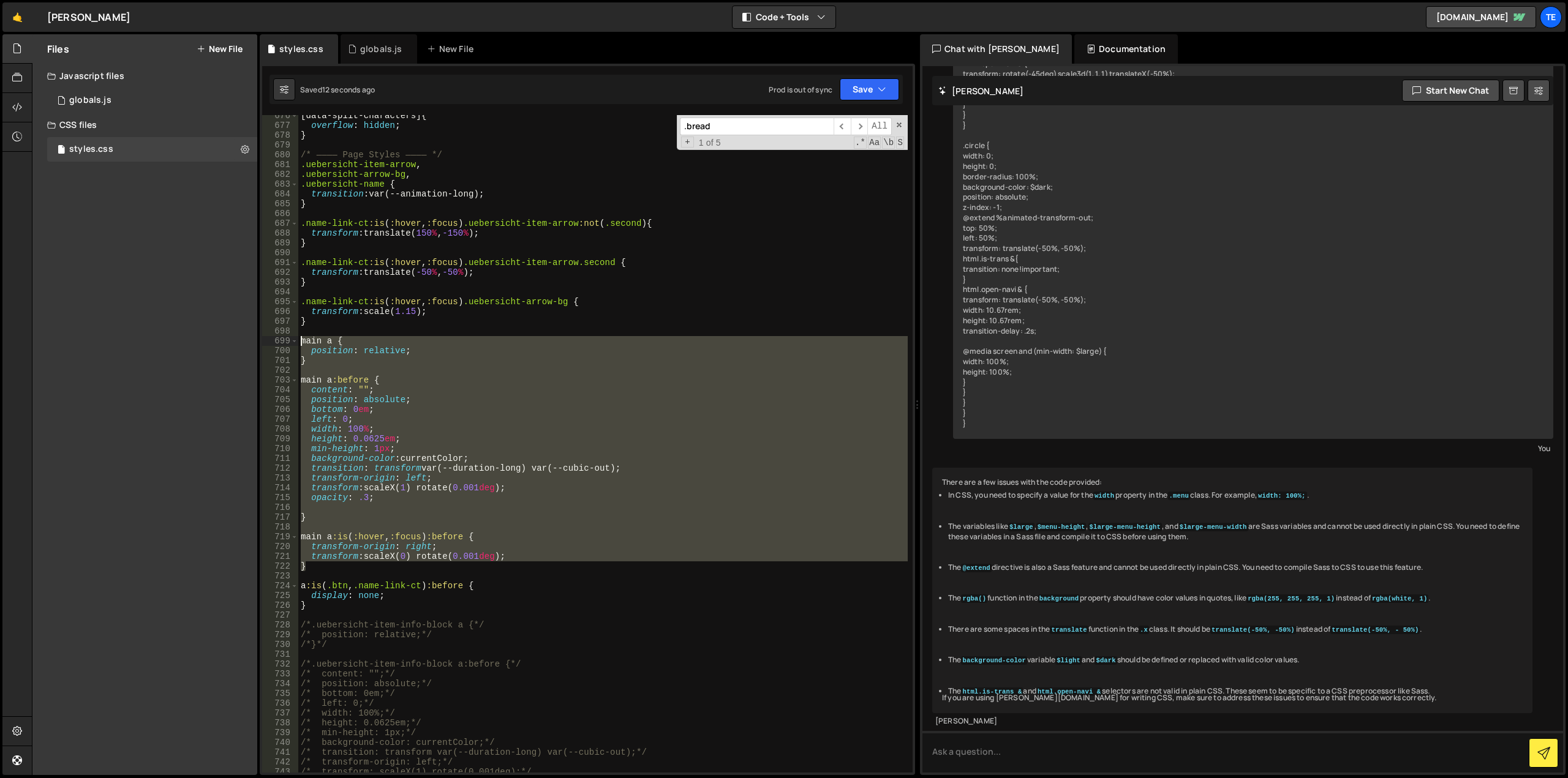
drag, startPoint x: 314, startPoint y: 570, endPoint x: 284, endPoint y: 345, distance: 227.0
click at [284, 345] on div "a:is(.btn, .name-link-ct):before { 676 677 678 679 680 681 682 683 684 685 686 …" at bounding box center [587, 443] width 650 height 658
click at [316, 567] on div "[ data-split-characters ] { overflow : hidden ; } /* ———— Page Styles ———— */ .…" at bounding box center [602, 443] width 609 height 658
type textarea "}"
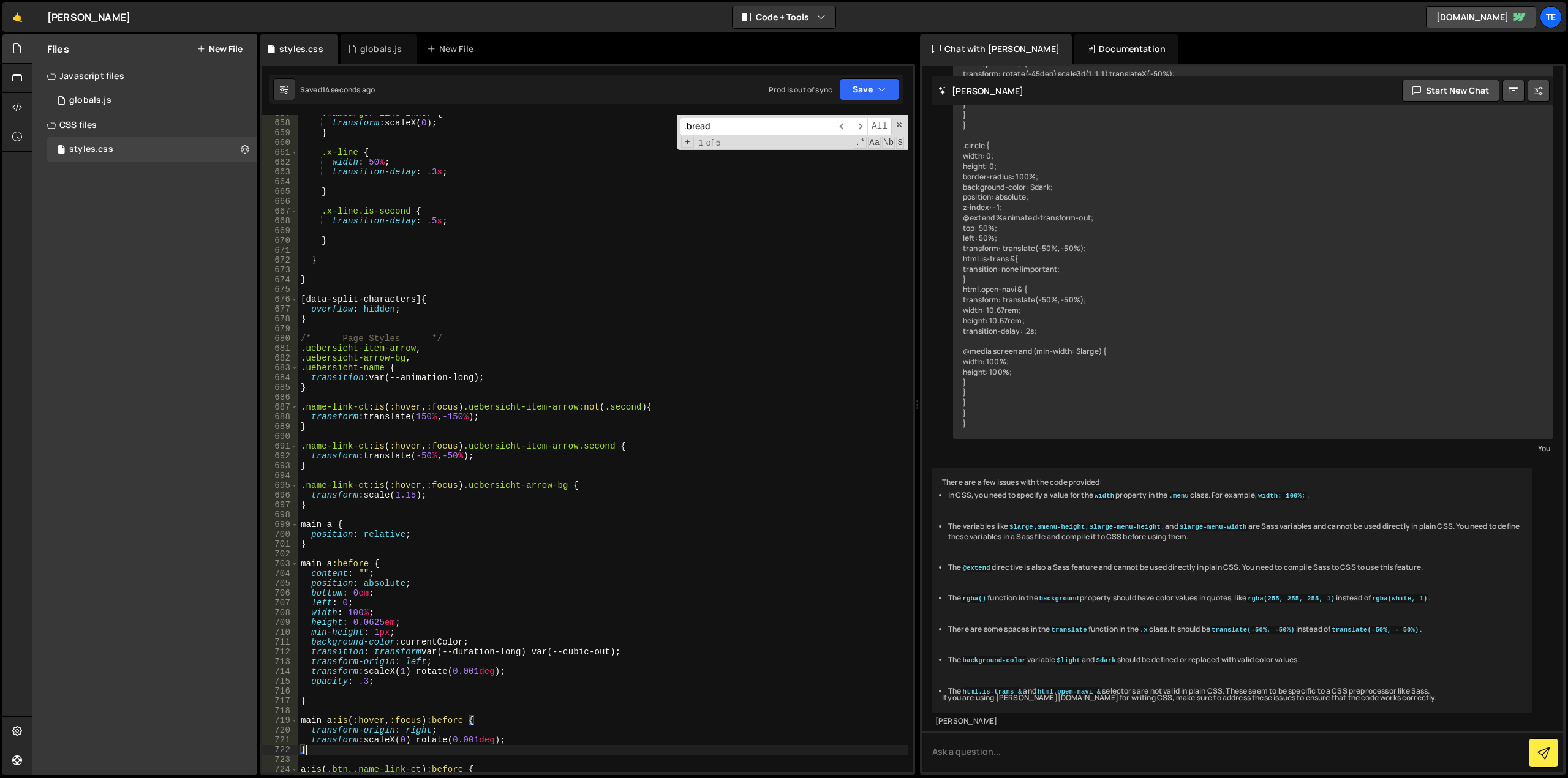
scroll to position [6514, 0]
click at [316, 503] on div ".hamburger-line-inner { transform : scaleX( 0 ) ; } .x-line { width : 50 % ; tr…" at bounding box center [602, 447] width 609 height 678
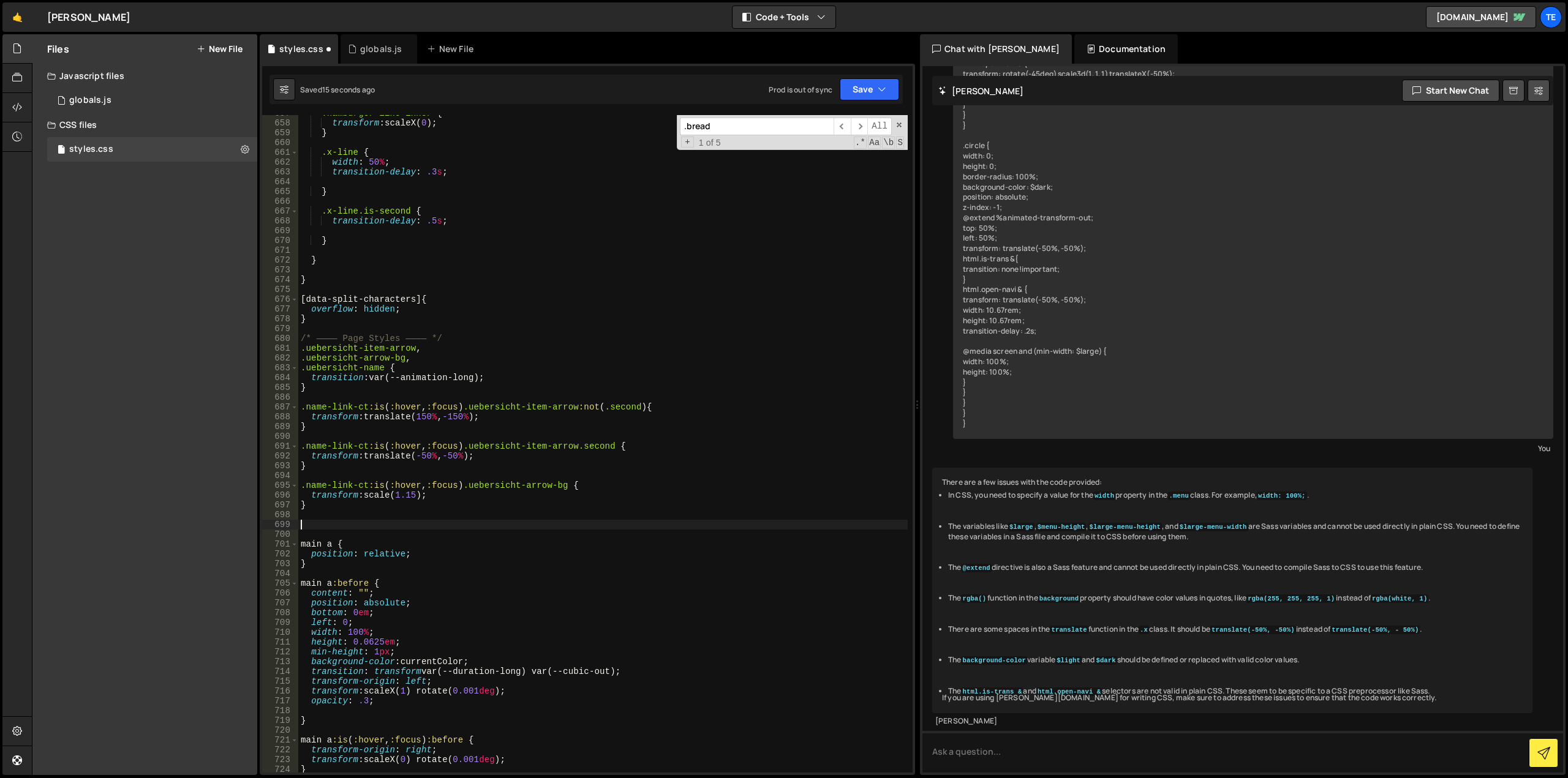
paste textarea "}"
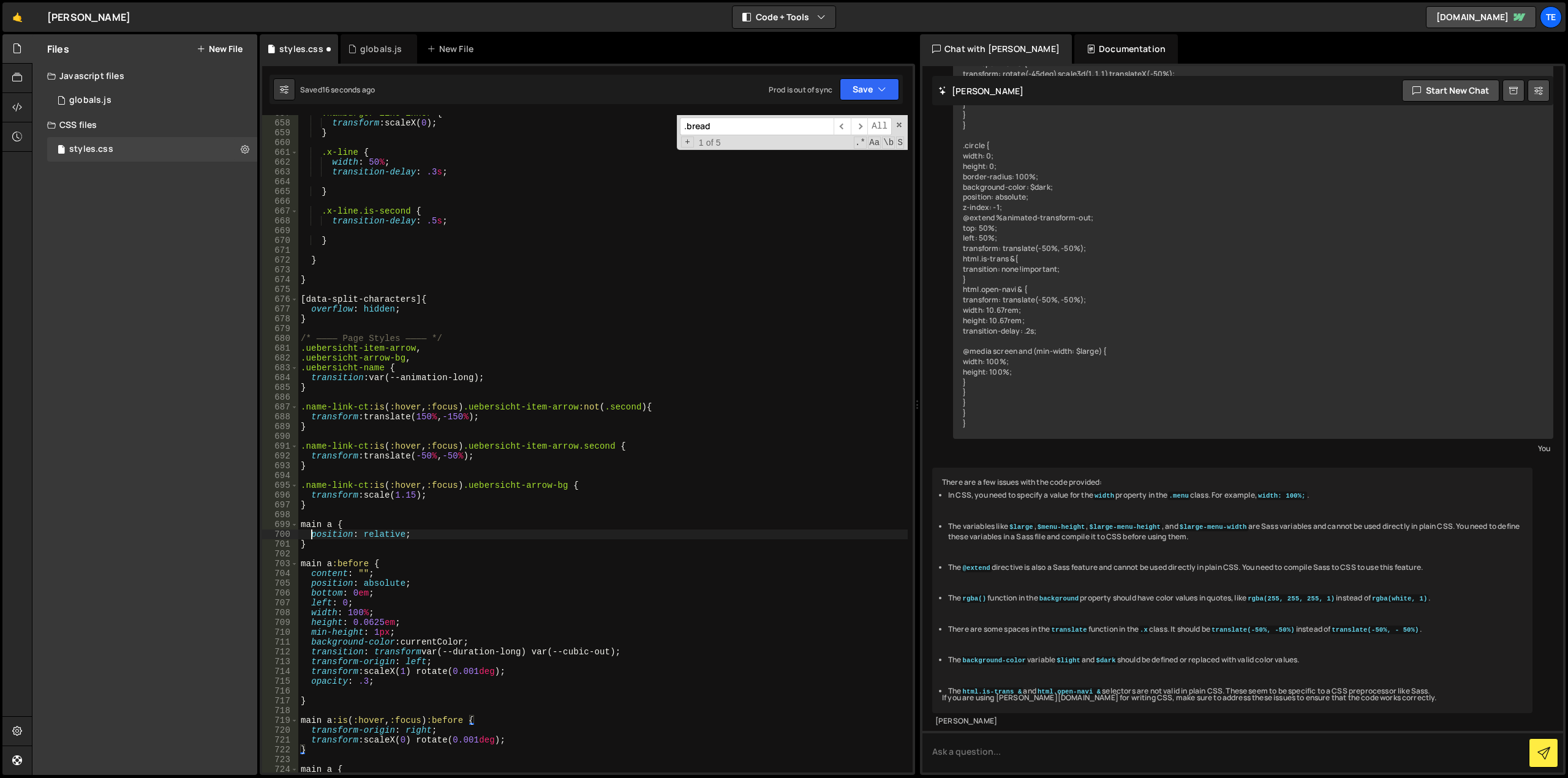
click at [313, 530] on div ".hamburger-line-inner { transform : scaleX( 0 ) ; } .x-line { width : 50 % ; tr…" at bounding box center [602, 447] width 609 height 678
type textarea "position: relative;"
click at [313, 530] on div ".hamburger-line-inner { transform : scaleX( 0 ) ; } .x-line { width : 50 % ; tr…" at bounding box center [602, 447] width 609 height 678
click at [315, 518] on div ".hamburger-line-inner { transform : scaleX( 0 ) ; } .x-line { width : 50 % ; tr…" at bounding box center [602, 447] width 609 height 678
click at [314, 521] on div ".hamburger-line-inner { transform : scaleX( 0 ) ; } .x-line { width : 50 % ; tr…" at bounding box center [602, 447] width 609 height 678
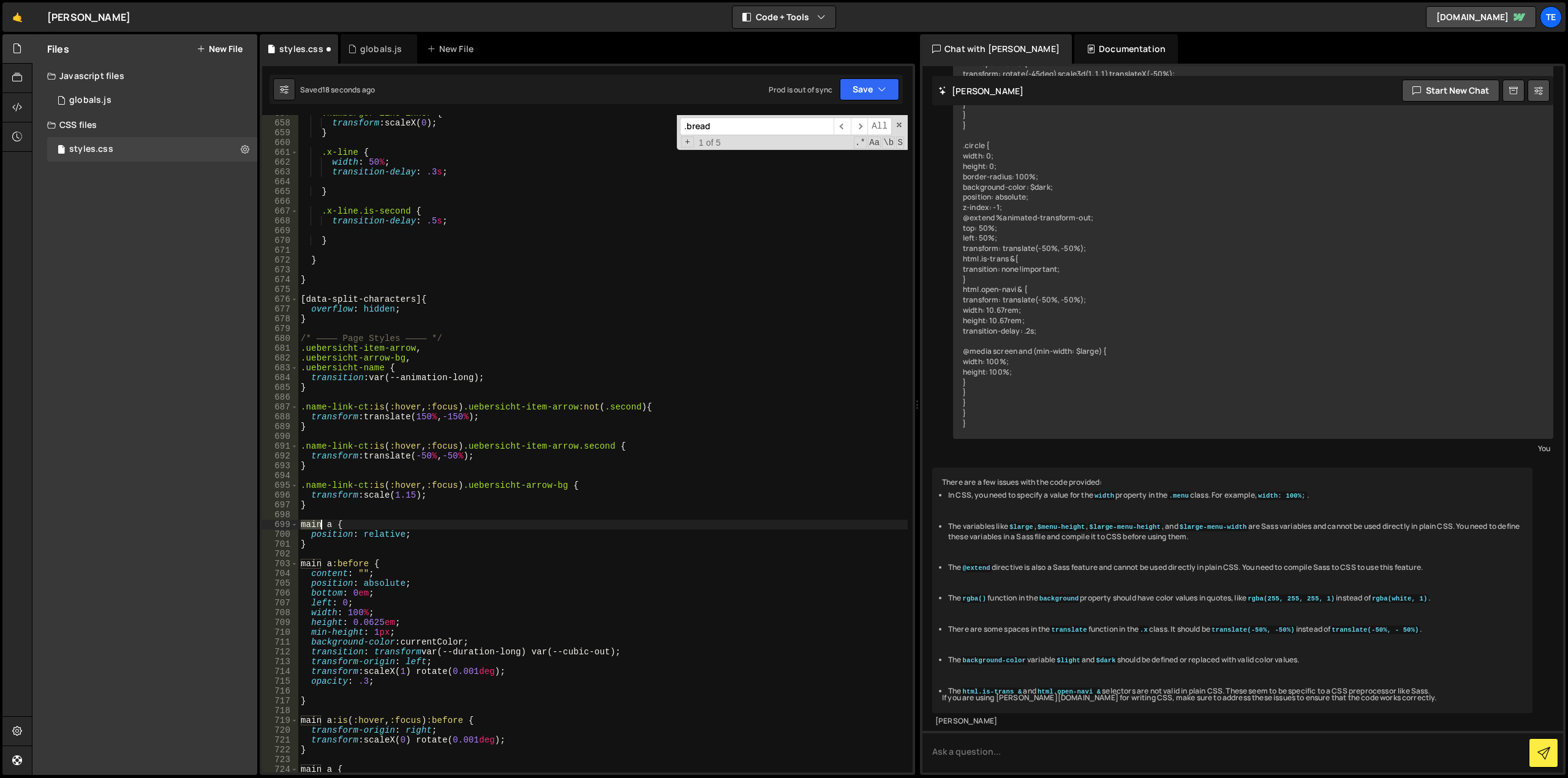
click at [314, 521] on div ".hamburger-line-inner { transform : scaleX( 0 ) ; } .x-line { width : 50 % ; tr…" at bounding box center [602, 447] width 609 height 678
click at [382, 494] on div ".hamburger-line-inner { transform : scaleX( 0 ) ; } .x-line { width : 50 % ; tr…" at bounding box center [602, 447] width 609 height 678
click at [316, 562] on div ".hamburger-line-inner { transform : scaleX( 0 ) ; } .x-line { width : 50 % ; tr…" at bounding box center [602, 447] width 609 height 678
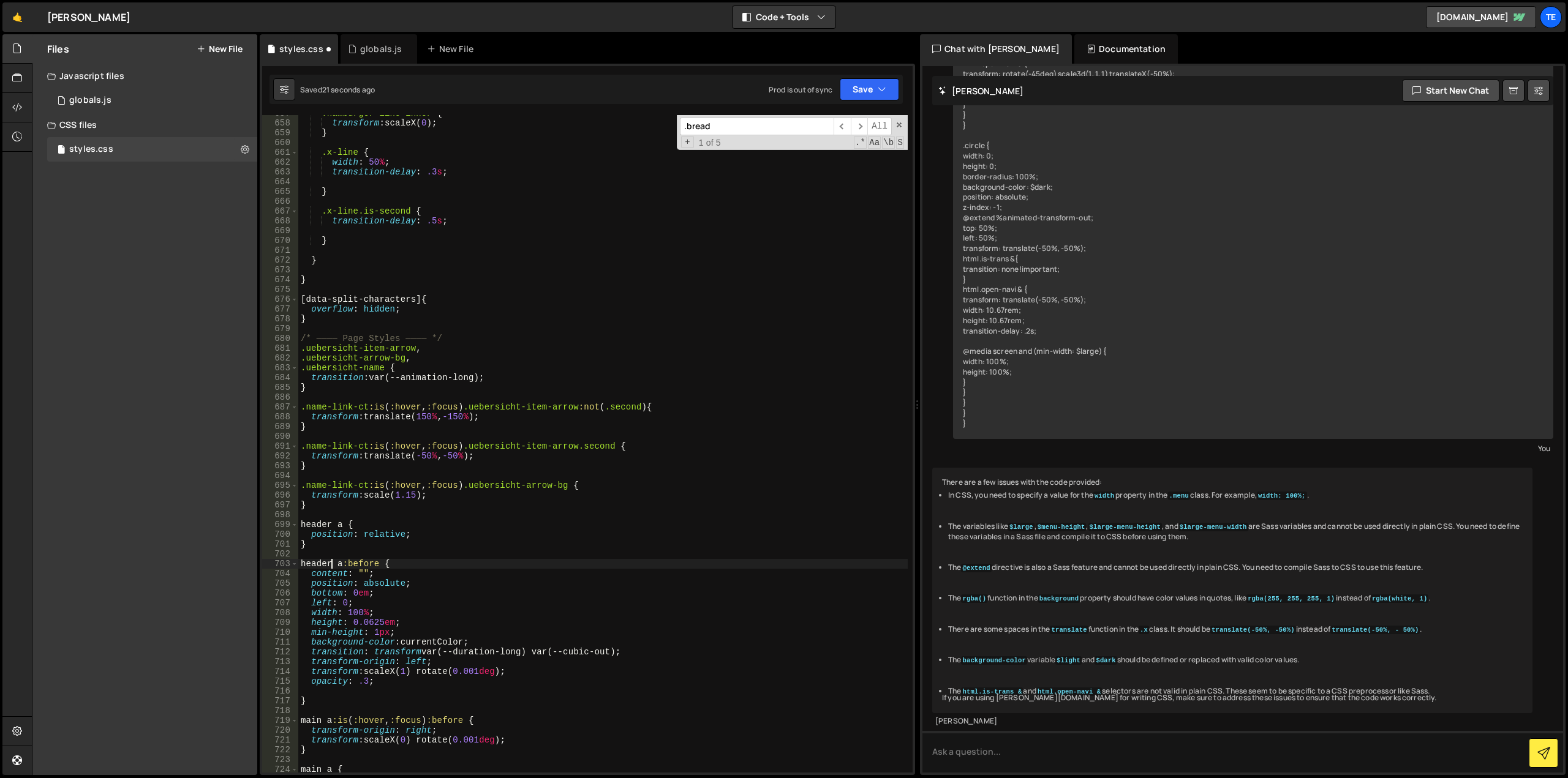
click at [522, 578] on div ".hamburger-line-inner { transform : scaleX( 0 ) ; } .x-line { width : 50 % ; tr…" at bounding box center [602, 447] width 609 height 678
click at [303, 722] on div ".hamburger-line-inner { transform : scaleX( 0 ) ; } .x-line { width : 50 % ; tr…" at bounding box center [602, 447] width 609 height 678
click at [546, 600] on div ".hamburger-line-inner { transform : scaleX( 0 ) ; } .x-line { width : 50 % ; tr…" at bounding box center [602, 447] width 609 height 678
type textarea "left: 0;"
